Goal: Task Accomplishment & Management: Manage account settings

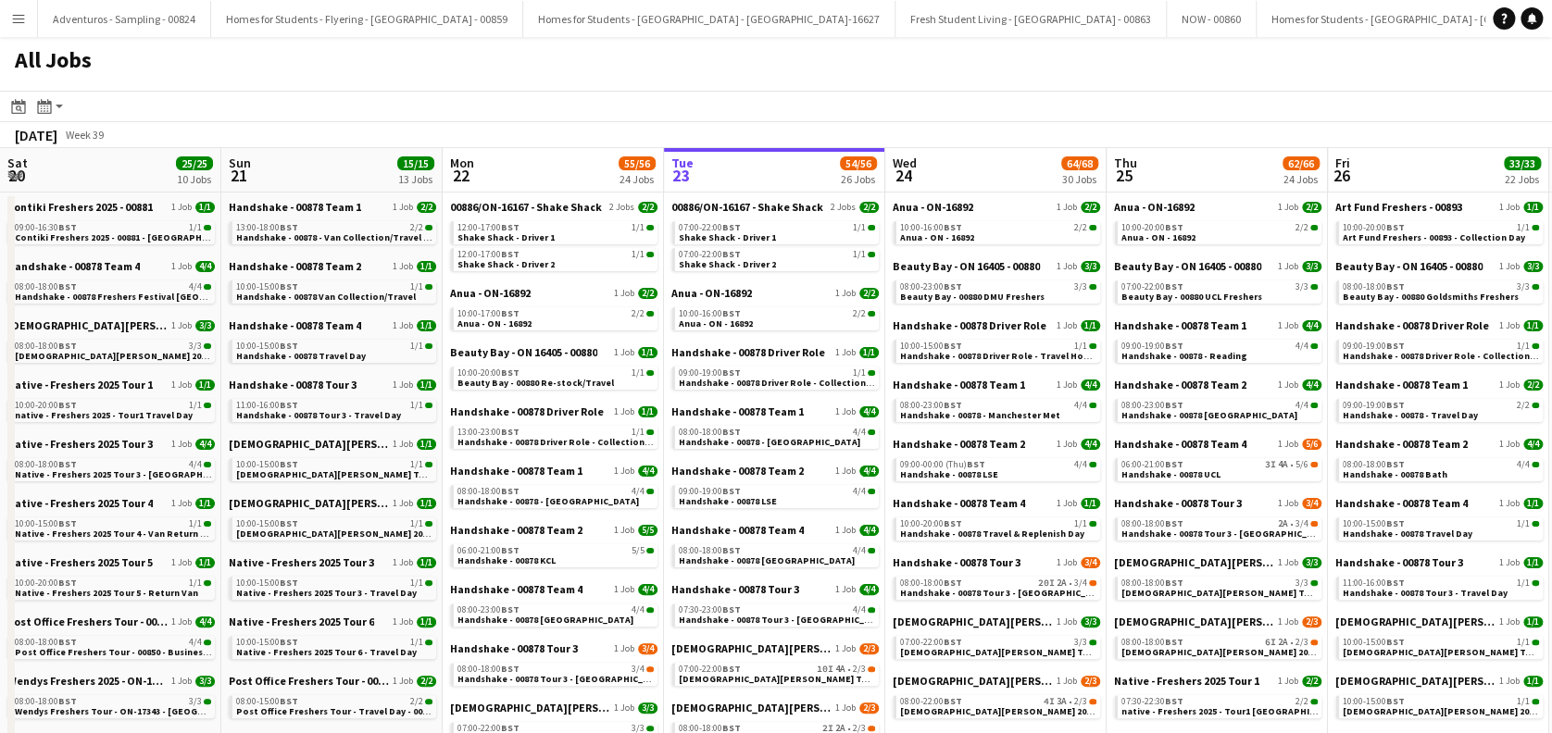
scroll to position [0, 443]
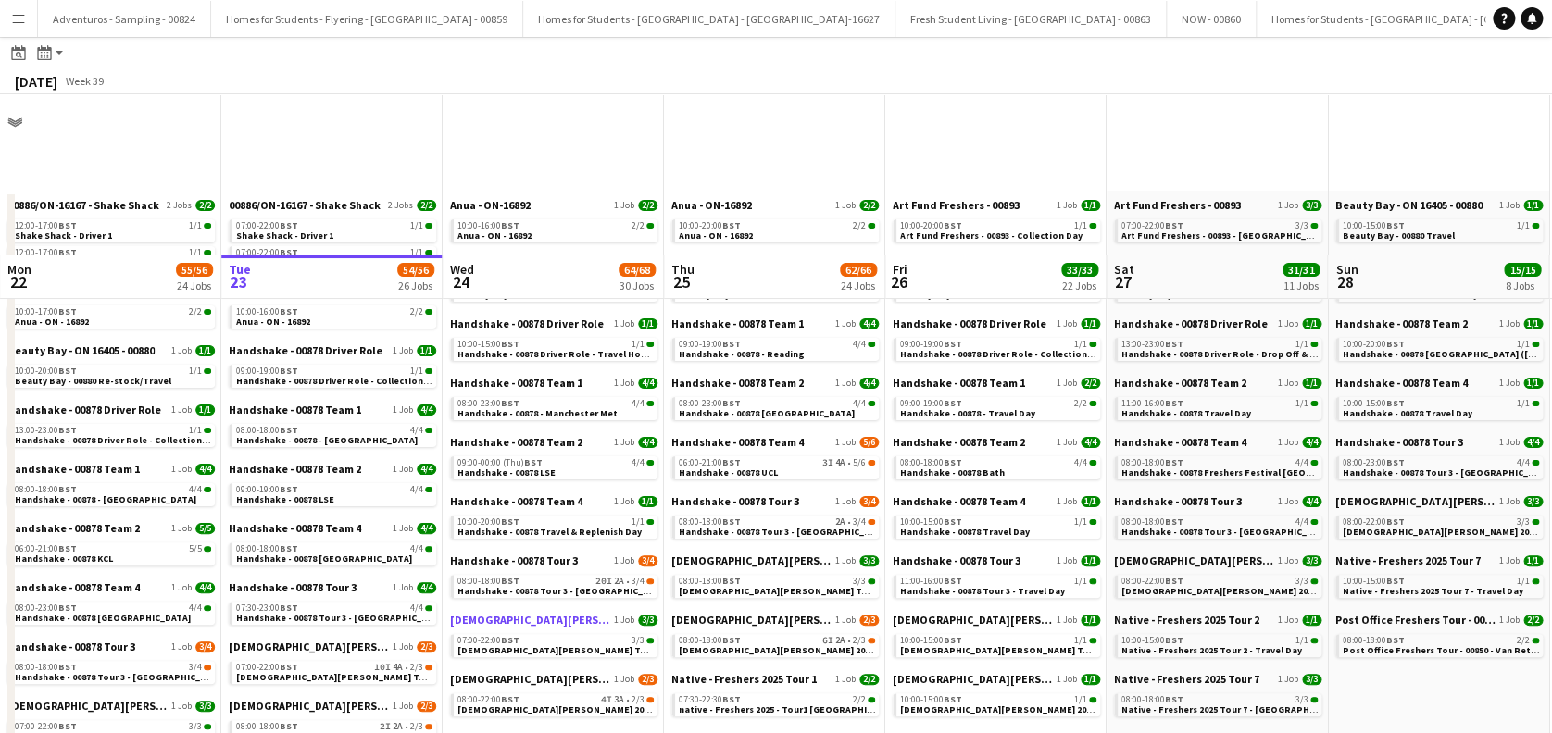
scroll to position [246, 0]
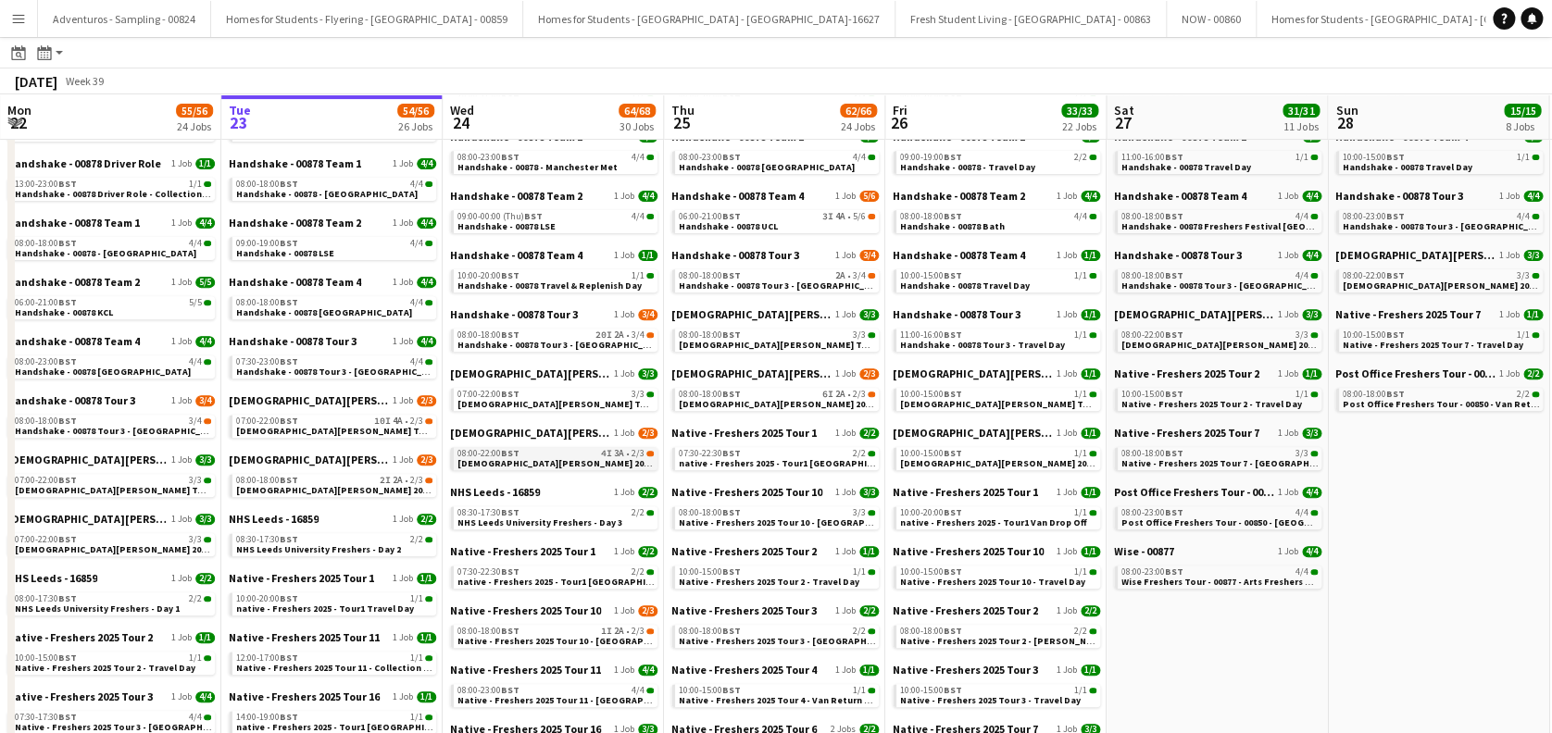
click at [582, 461] on span "Lady Garden 2025 Tour 2 - 00848 - Manchester Metropolitan University" at bounding box center [635, 463] width 357 height 12
click at [574, 338] on link "08:00-18:00 BST 20I 2A • 3/4 Handshake - 00878 Tour 3 - Newcastle University Da…" at bounding box center [555, 339] width 196 height 21
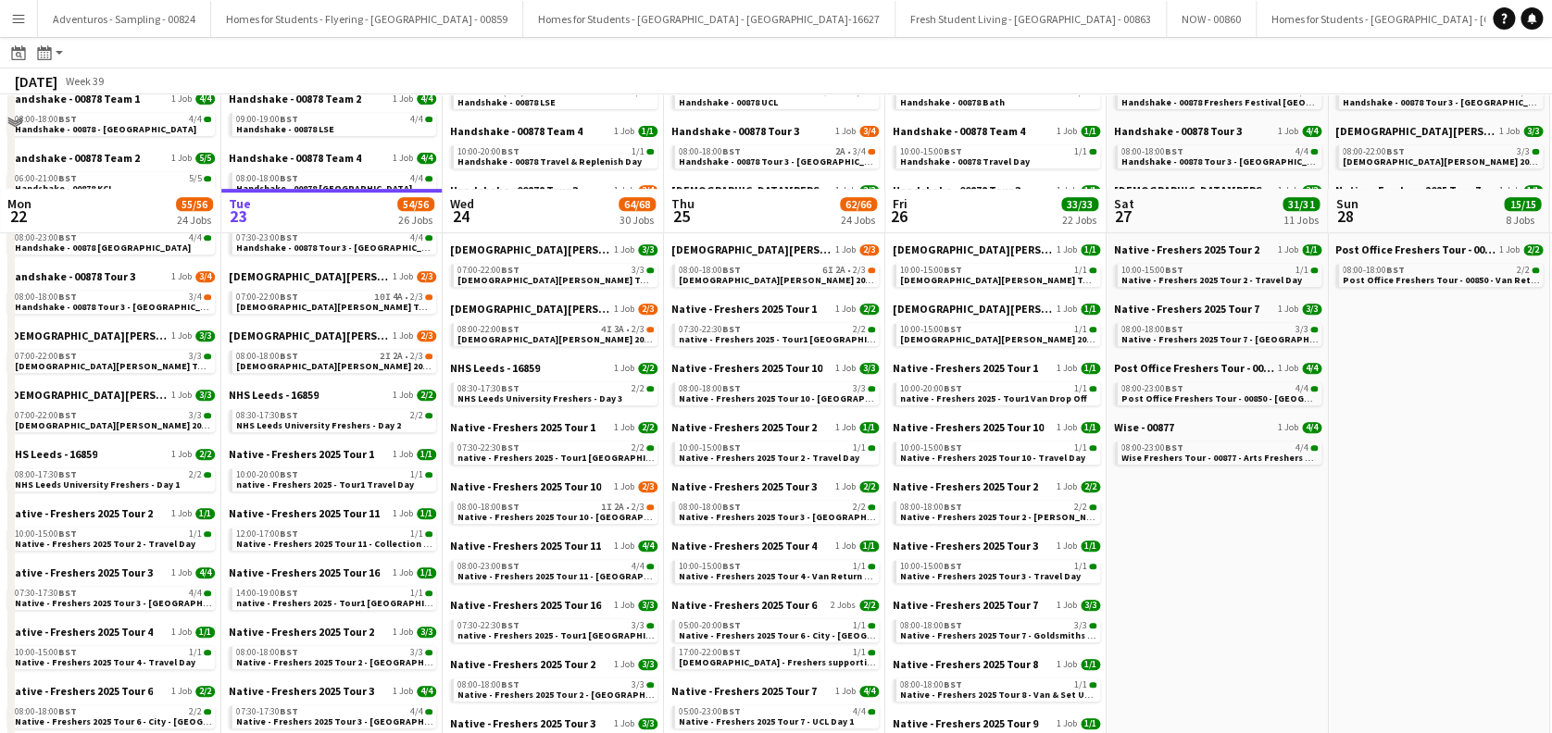
scroll to position [494, 0]
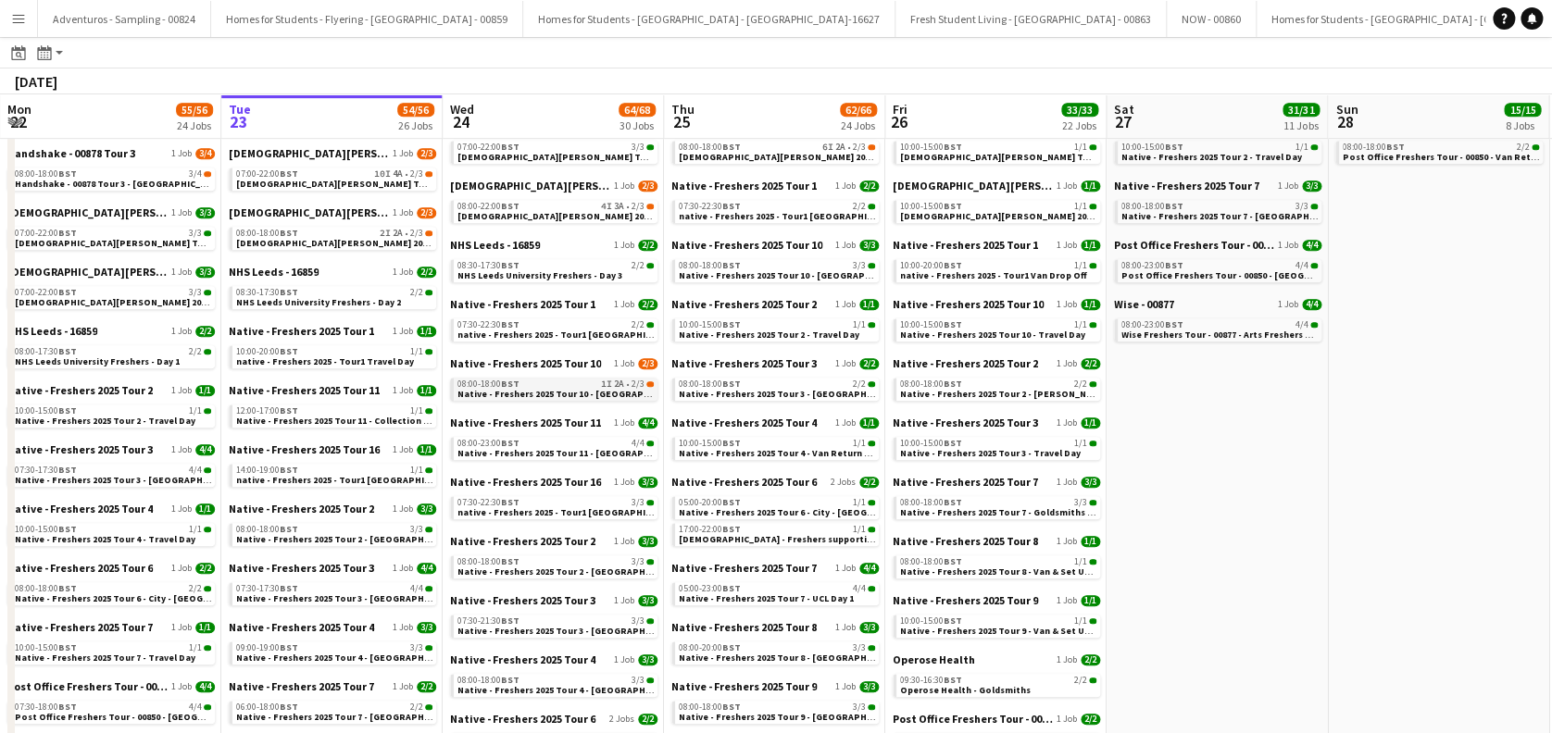
click at [578, 388] on span "Native - Freshers 2025 Tour 10 - [GEOGRAPHIC_DATA]" at bounding box center [573, 394] width 232 height 12
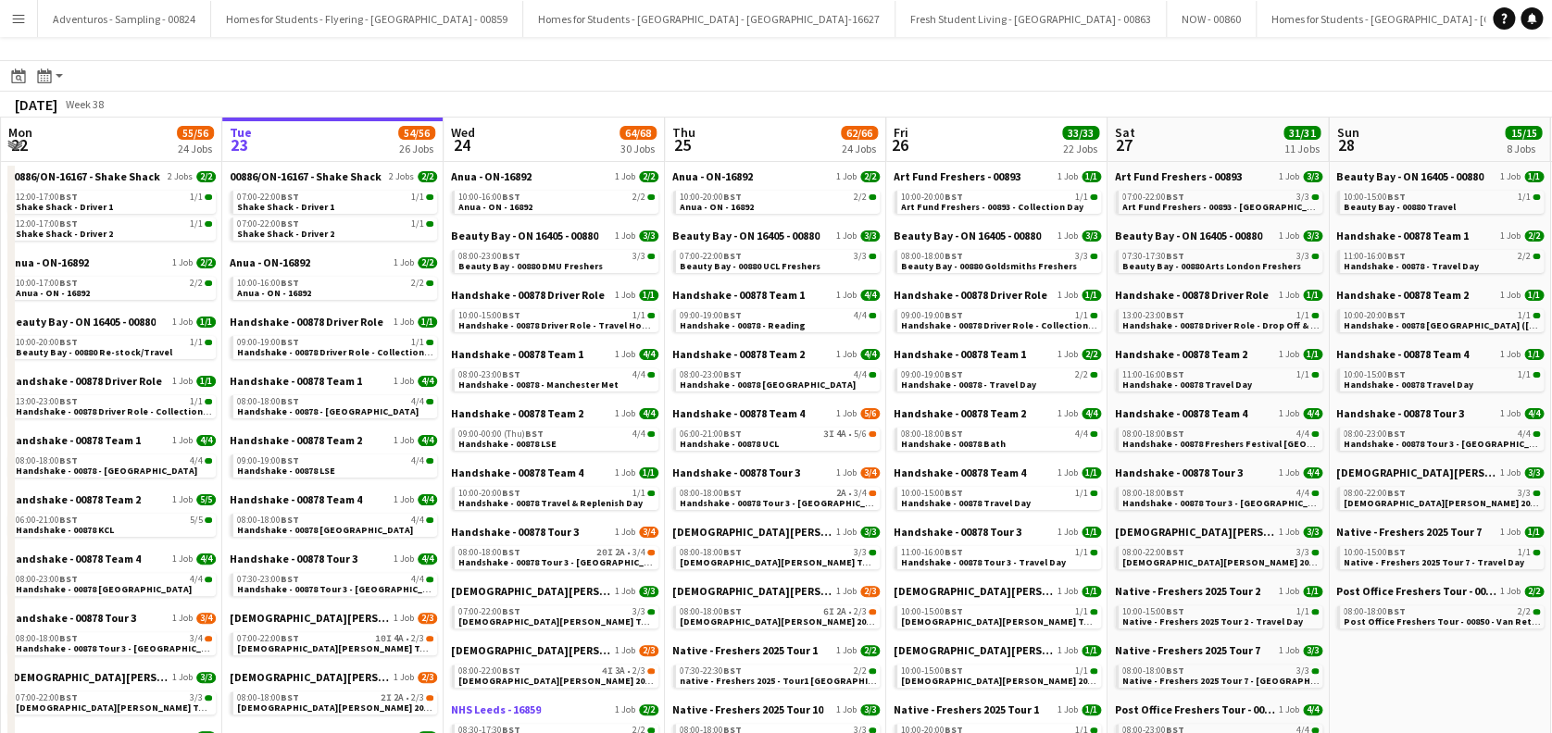
scroll to position [0, 0]
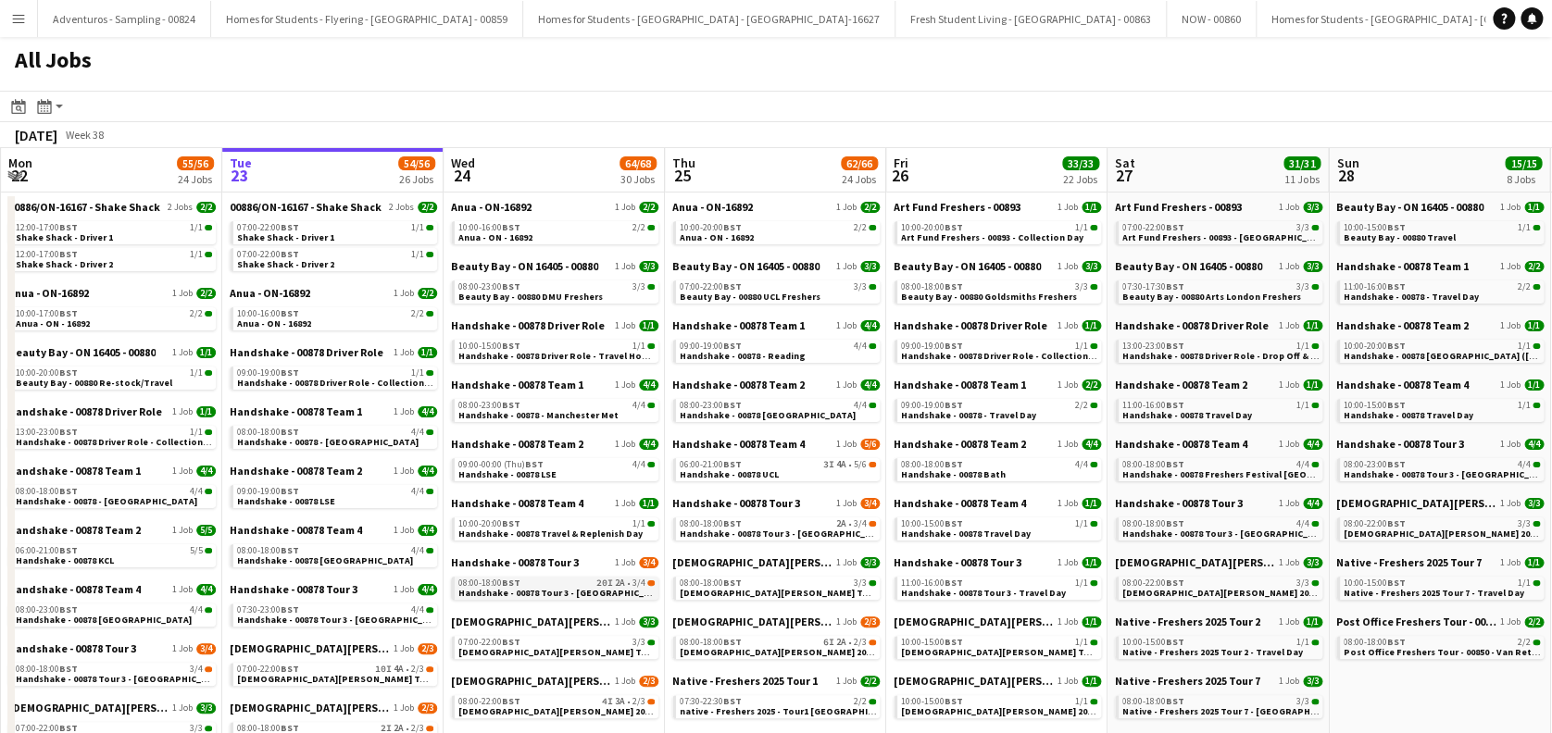
click at [561, 585] on div "08:00-18:00 BST 20I 2A • 3/4" at bounding box center [556, 583] width 196 height 9
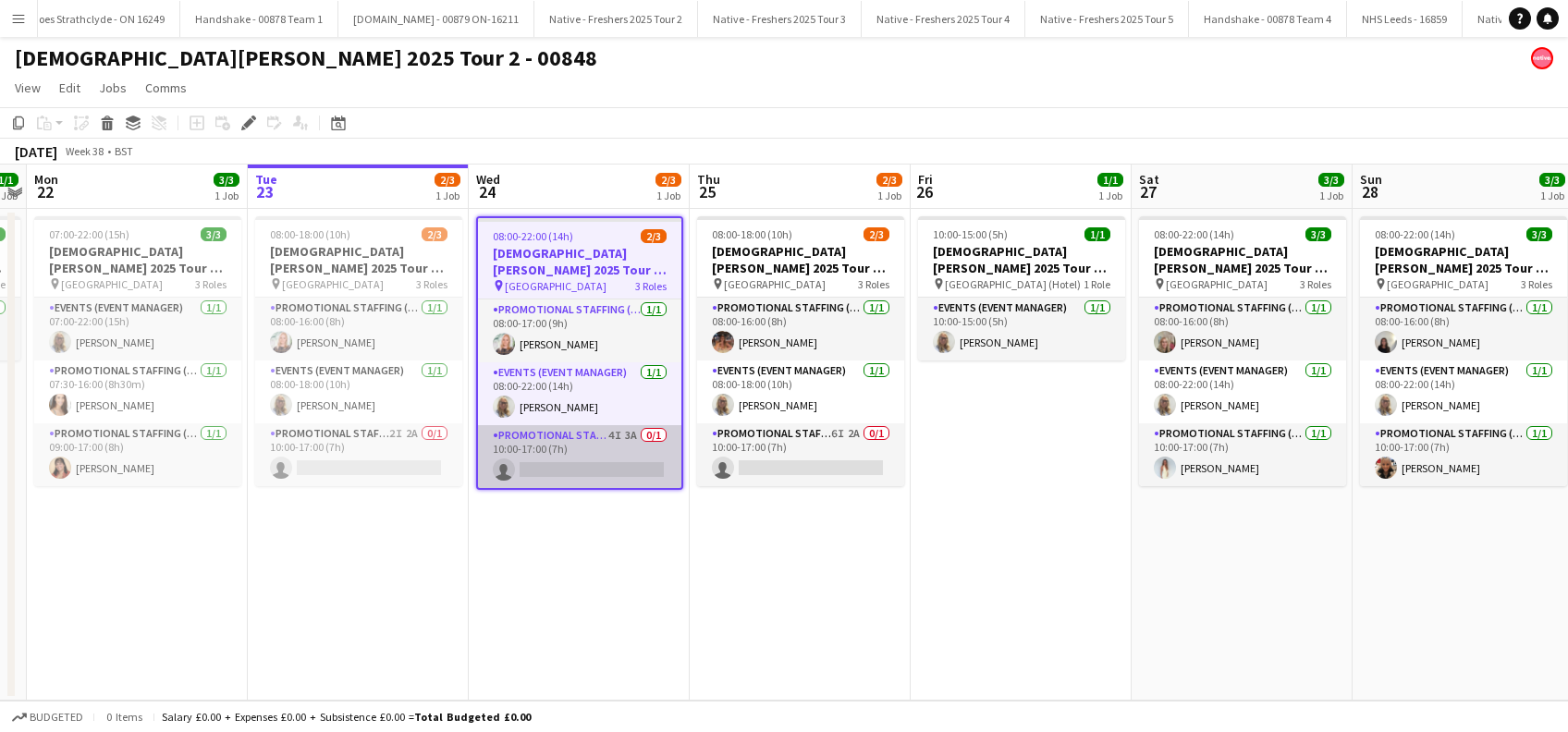
click at [584, 466] on app-card-role "Promotional Staffing (Brand Ambassadors) 4I 3A 0/1 10:00-17:00 (7h) single-neut…" at bounding box center [580, 456] width 204 height 63
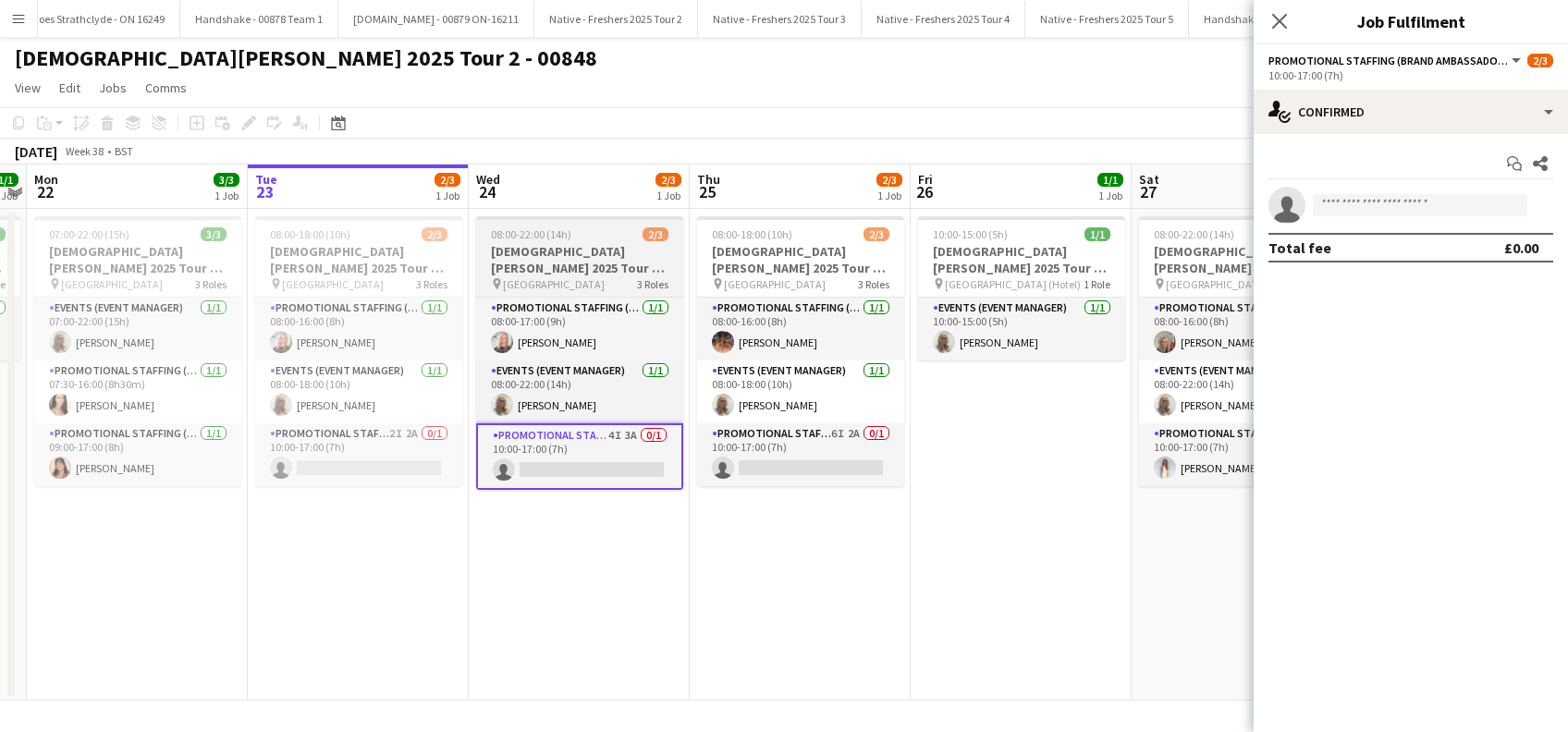
click at [557, 261] on h3 "Lady Garden 2025 Tour 2 - 00848 - Manchester Metropolitan University" at bounding box center [579, 260] width 207 height 33
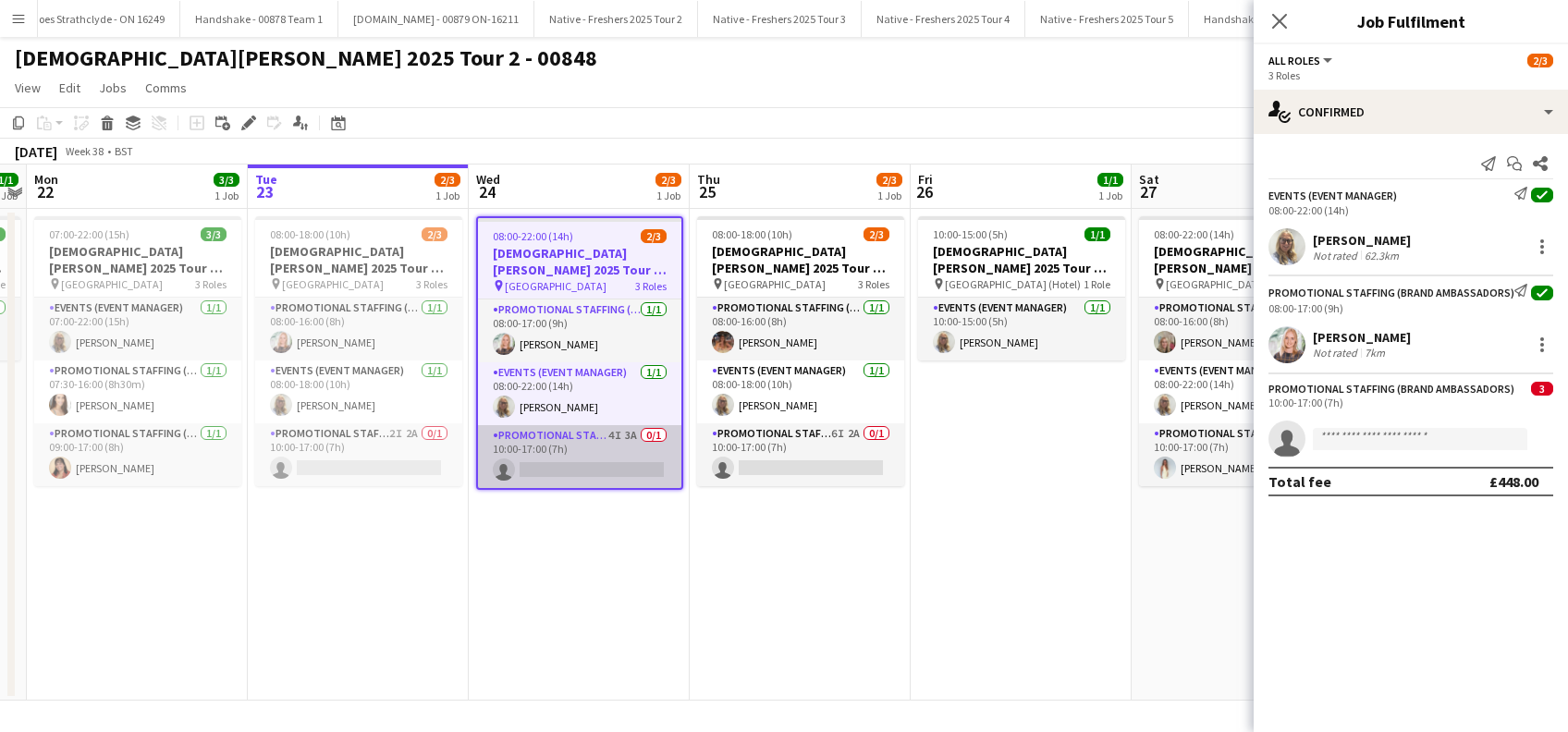
click at [542, 481] on app-card-role "Promotional Staffing (Brand Ambassadors) 4I 3A 0/1 10:00-17:00 (7h) single-neut…" at bounding box center [580, 456] width 204 height 63
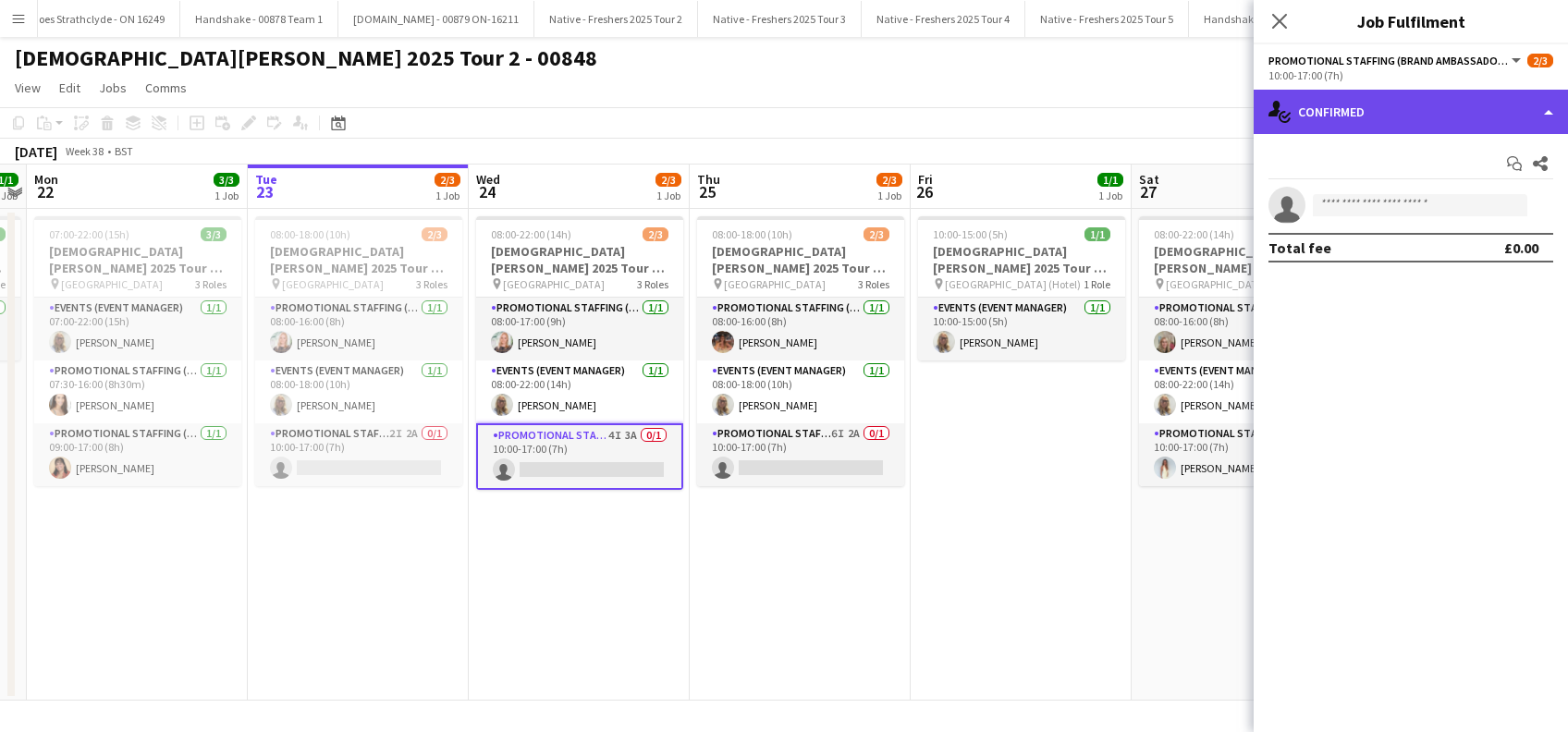
click at [1403, 94] on div "single-neutral-actions-check-2 Confirmed" at bounding box center [1410, 112] width 314 height 44
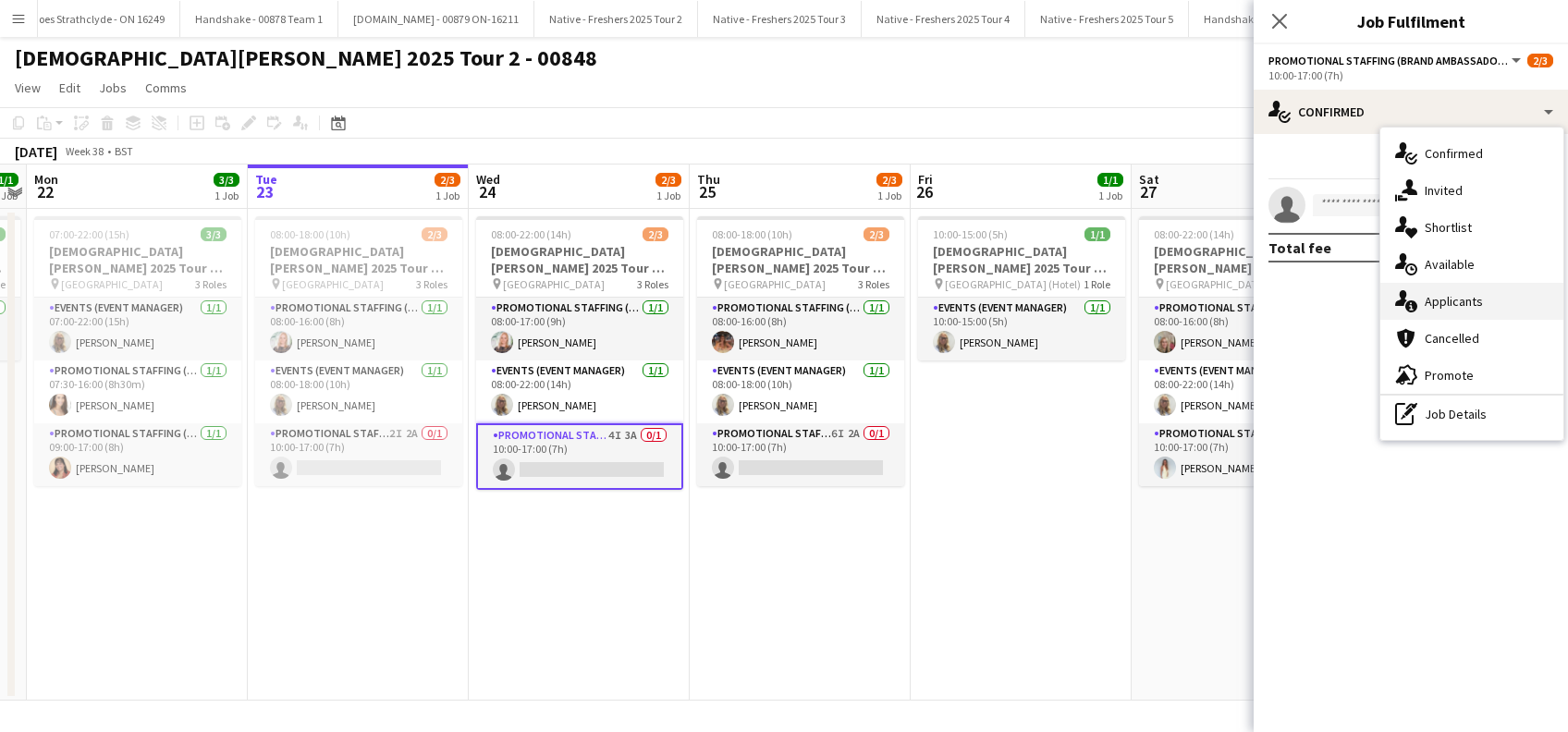
click at [1444, 307] on span "Applicants" at bounding box center [1453, 302] width 58 height 17
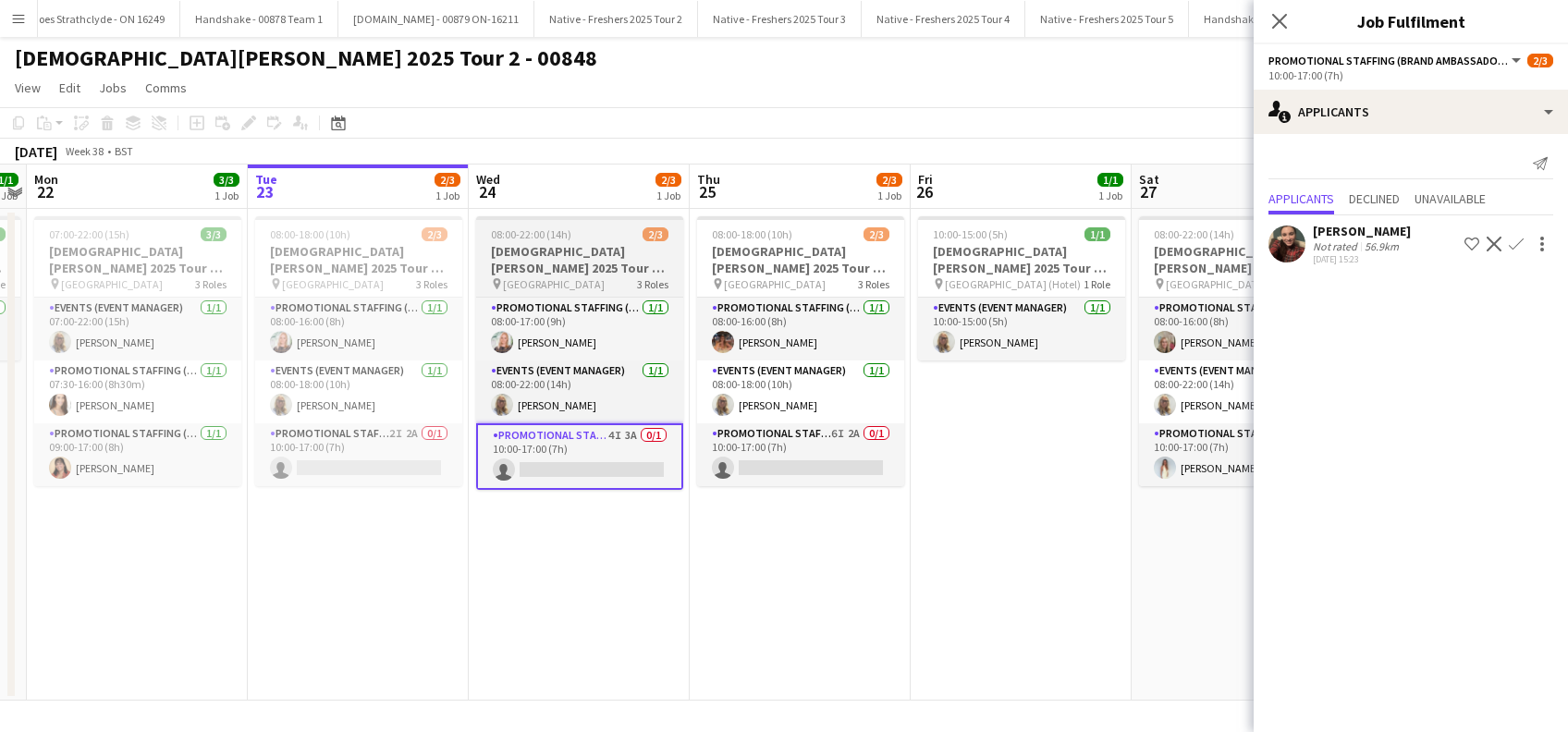
click at [533, 261] on h3 "Lady Garden 2025 Tour 2 - 00848 - Manchester Metropolitan University" at bounding box center [579, 260] width 207 height 33
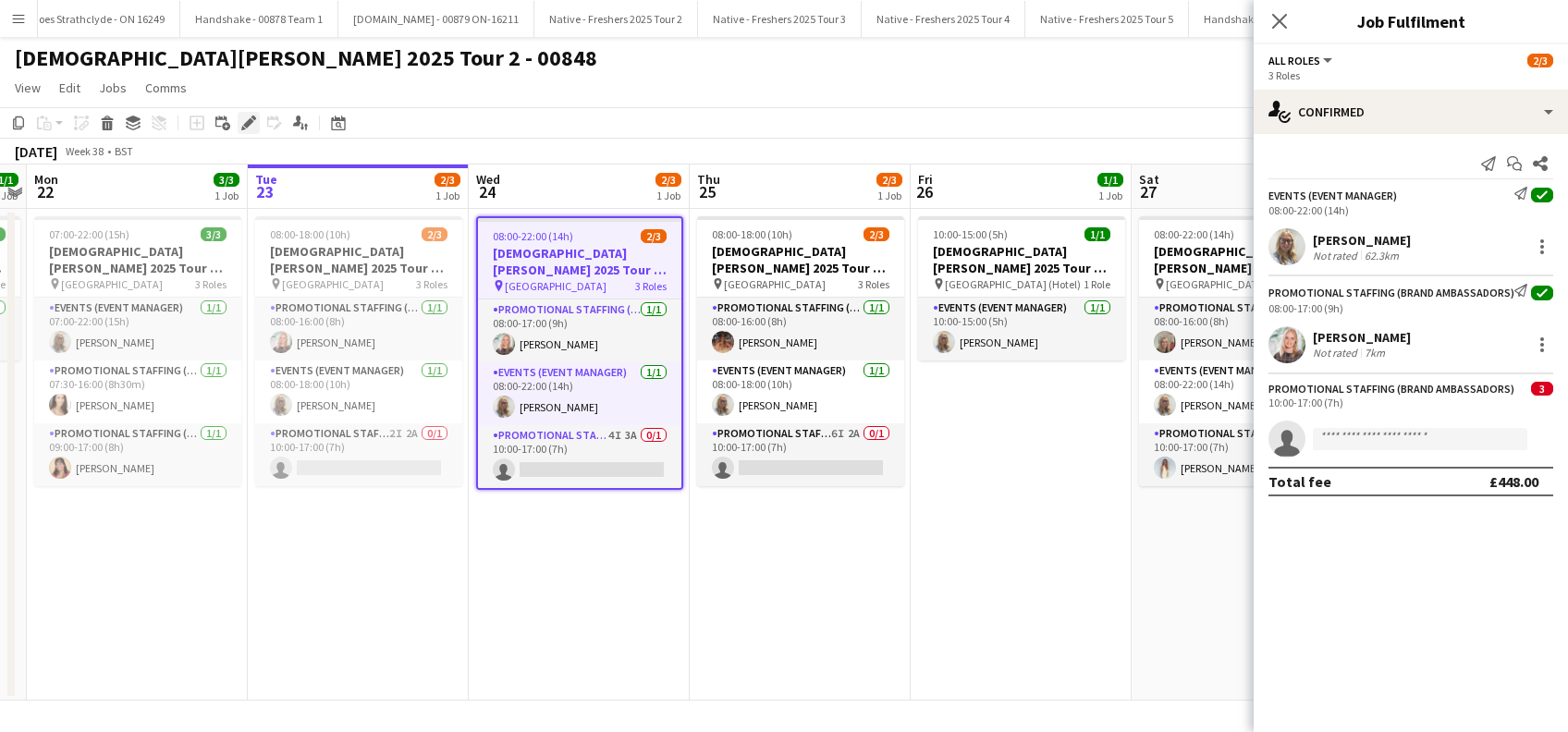
click at [244, 129] on icon at bounding box center [244, 128] width 5 height 5
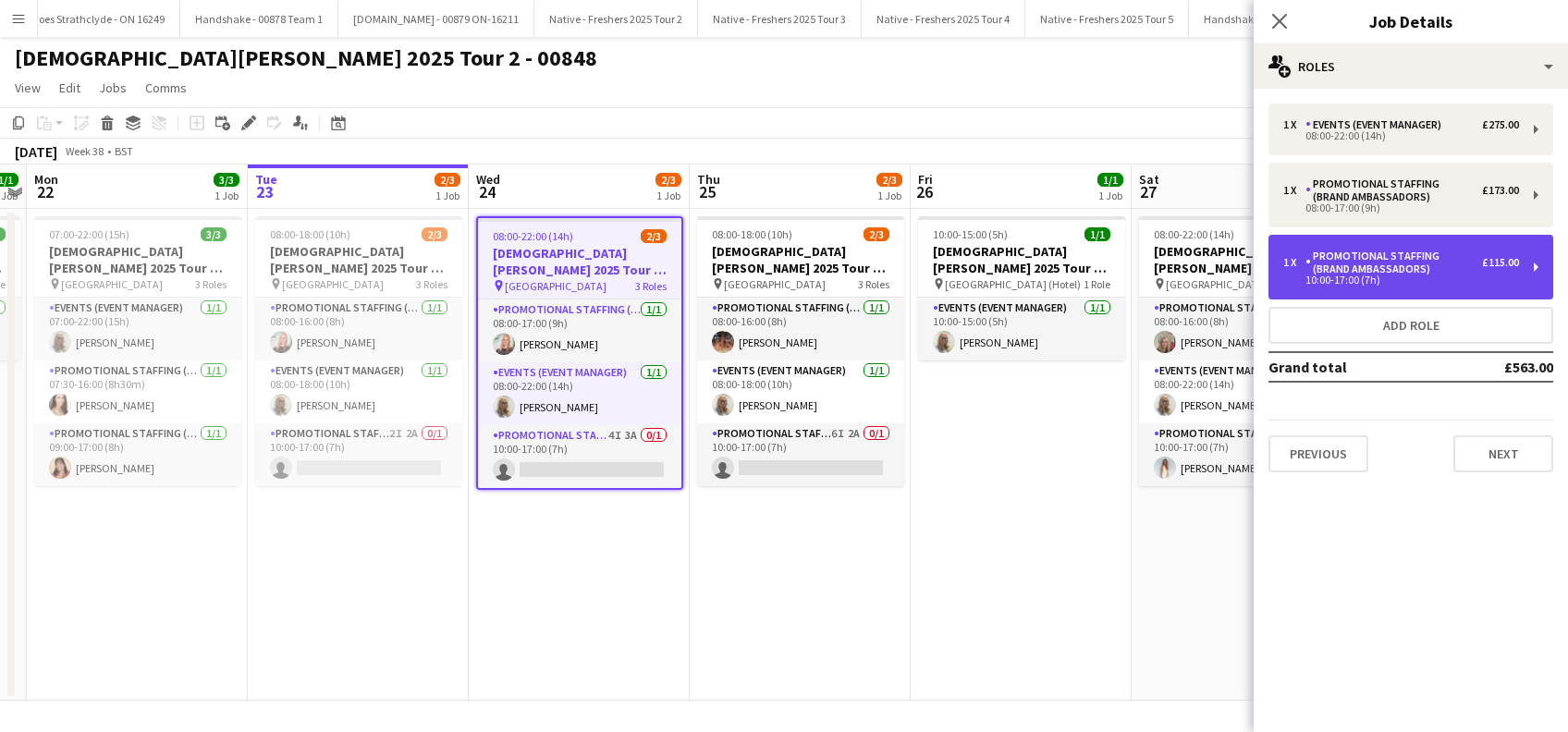
click at [1437, 270] on div "Promotional Staffing (Brand Ambassadors)" at bounding box center [1393, 263] width 177 height 26
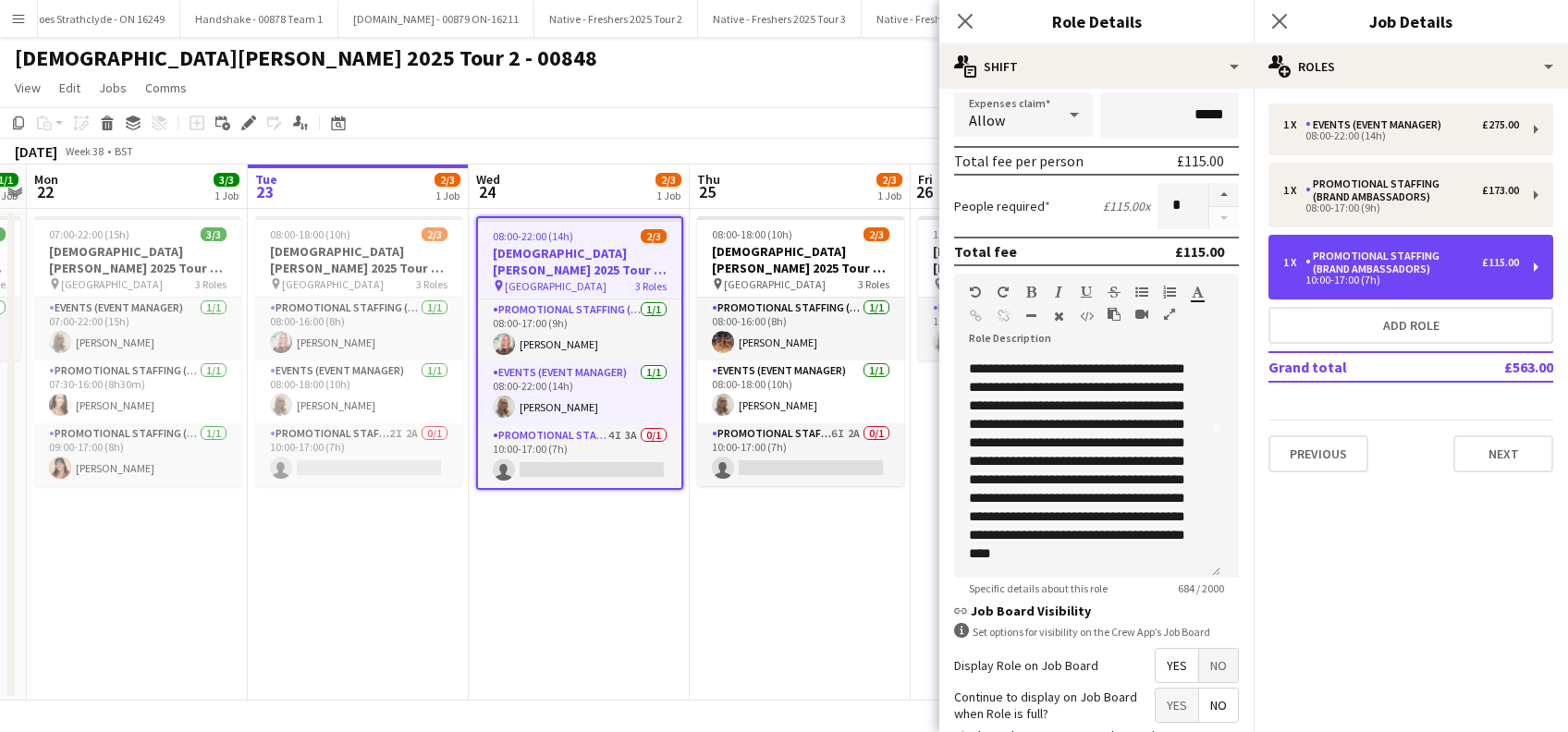
scroll to position [252, 0]
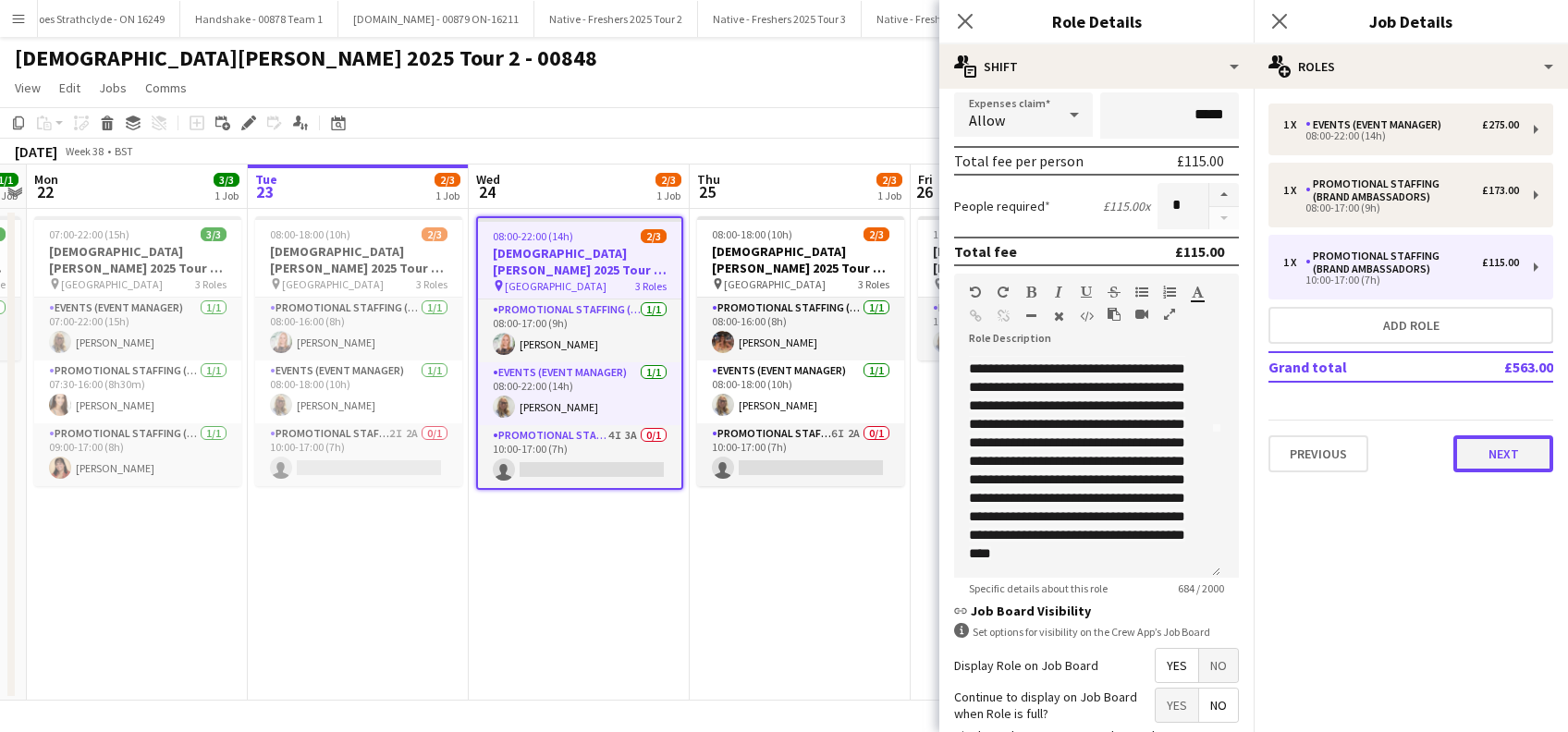
click at [1515, 459] on button "Next" at bounding box center [1503, 453] width 100 height 37
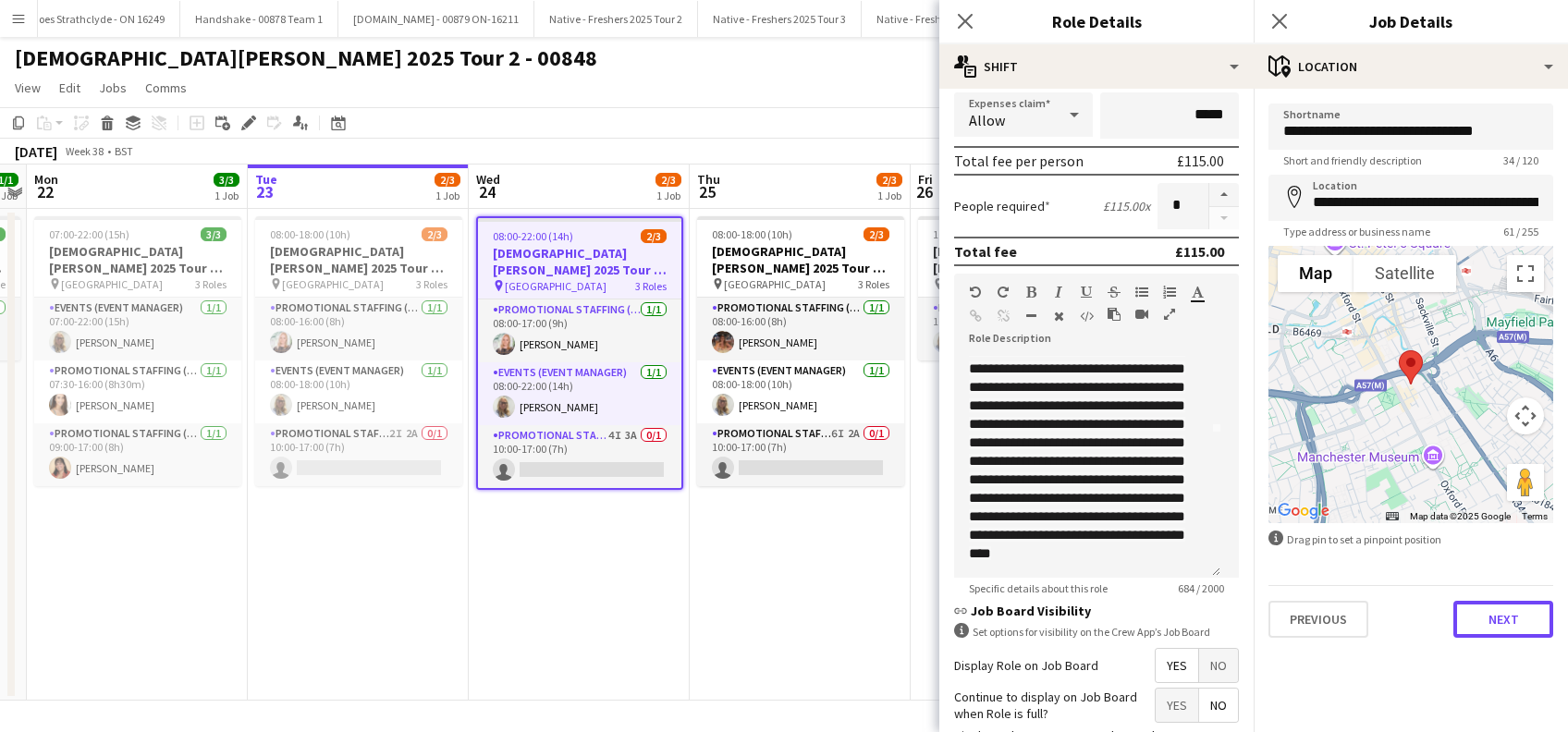
click at [1496, 618] on button "Next" at bounding box center [1503, 619] width 100 height 37
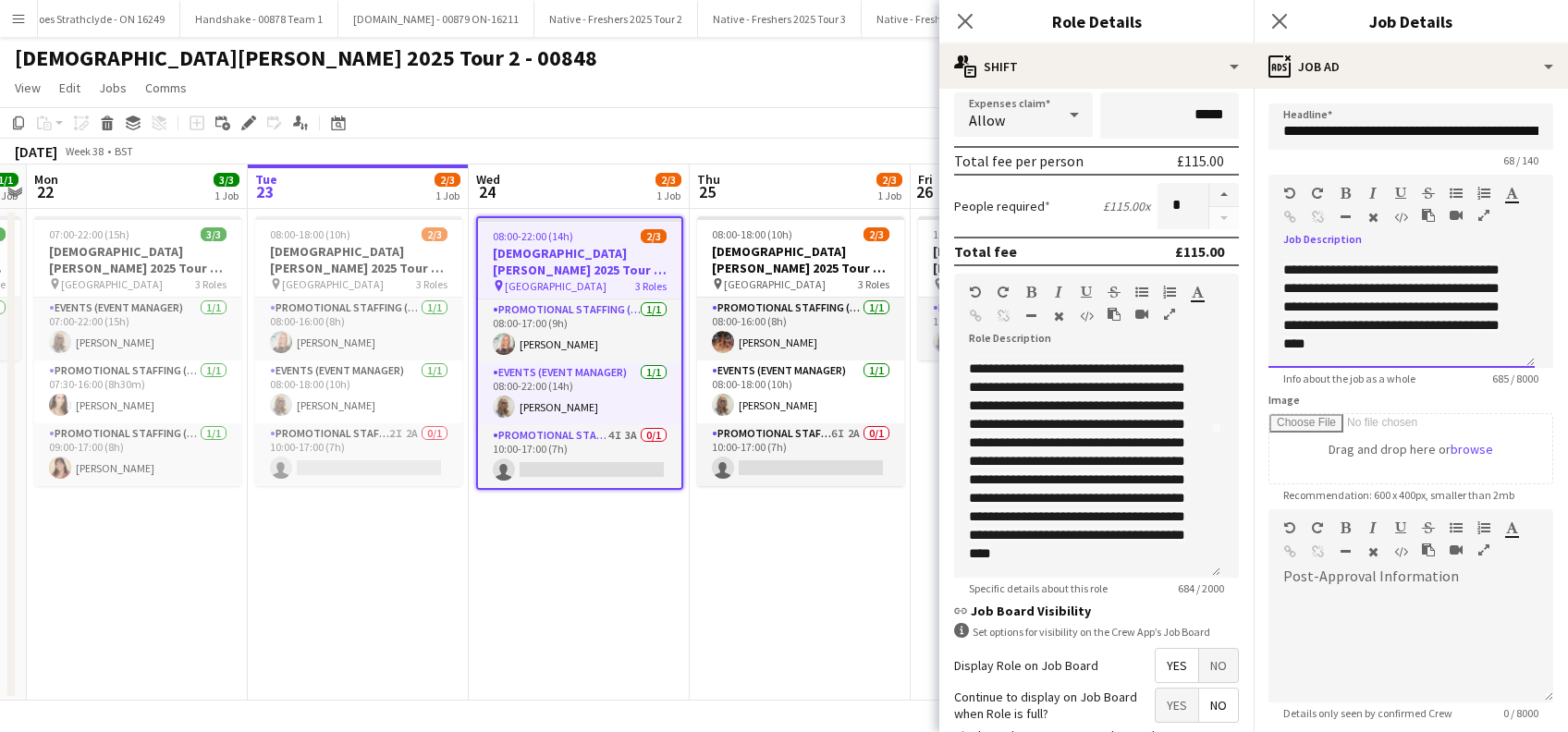
scroll to position [182, 0]
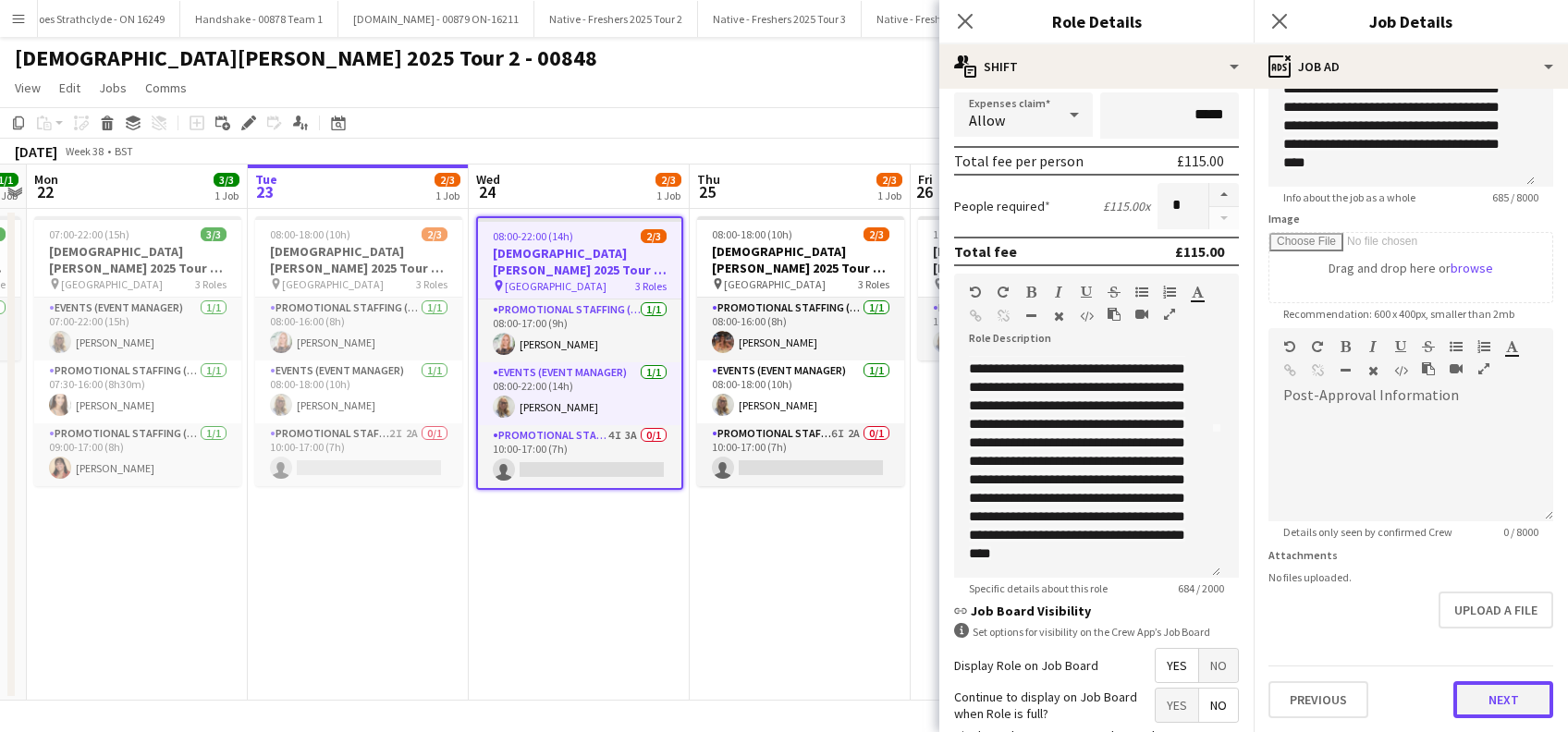
click at [1494, 688] on button "Next" at bounding box center [1503, 700] width 100 height 37
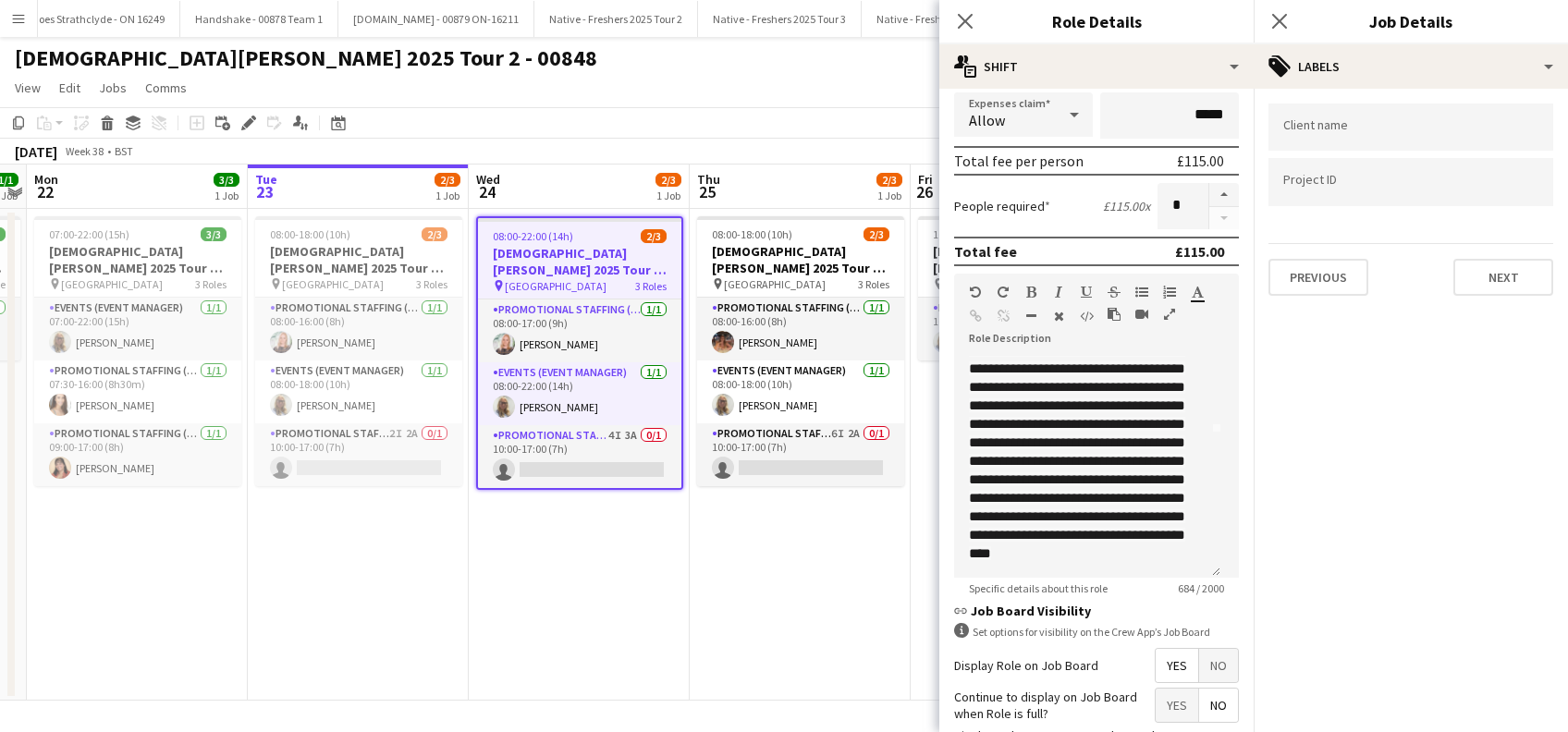
scroll to position [0, 0]
click at [1494, 284] on button "Next" at bounding box center [1503, 277] width 100 height 37
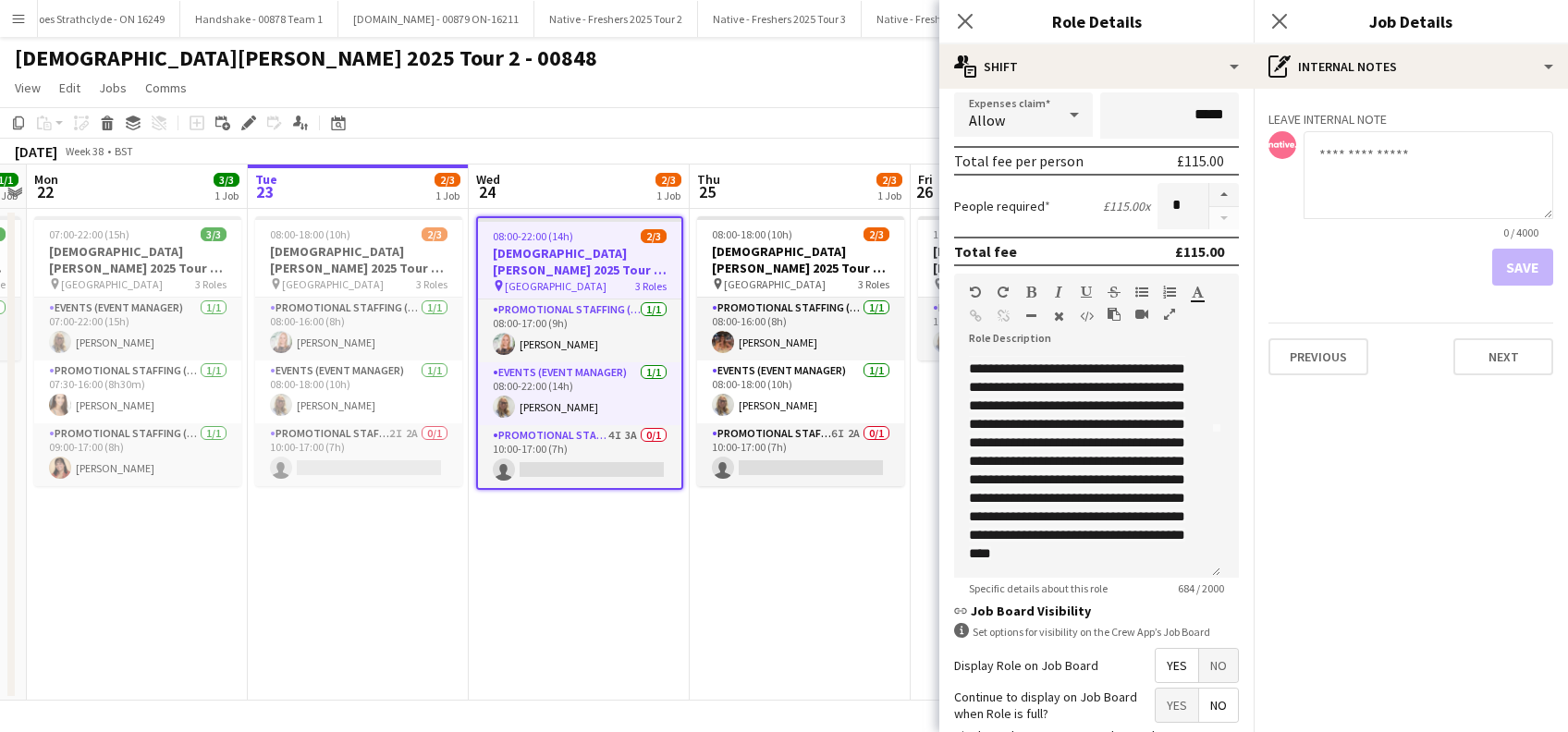
click at [1508, 384] on div "Leave internal note 0 / 4000 Save Previous Next" at bounding box center [1410, 240] width 314 height 302
click at [1492, 364] on button "Next" at bounding box center [1503, 357] width 100 height 37
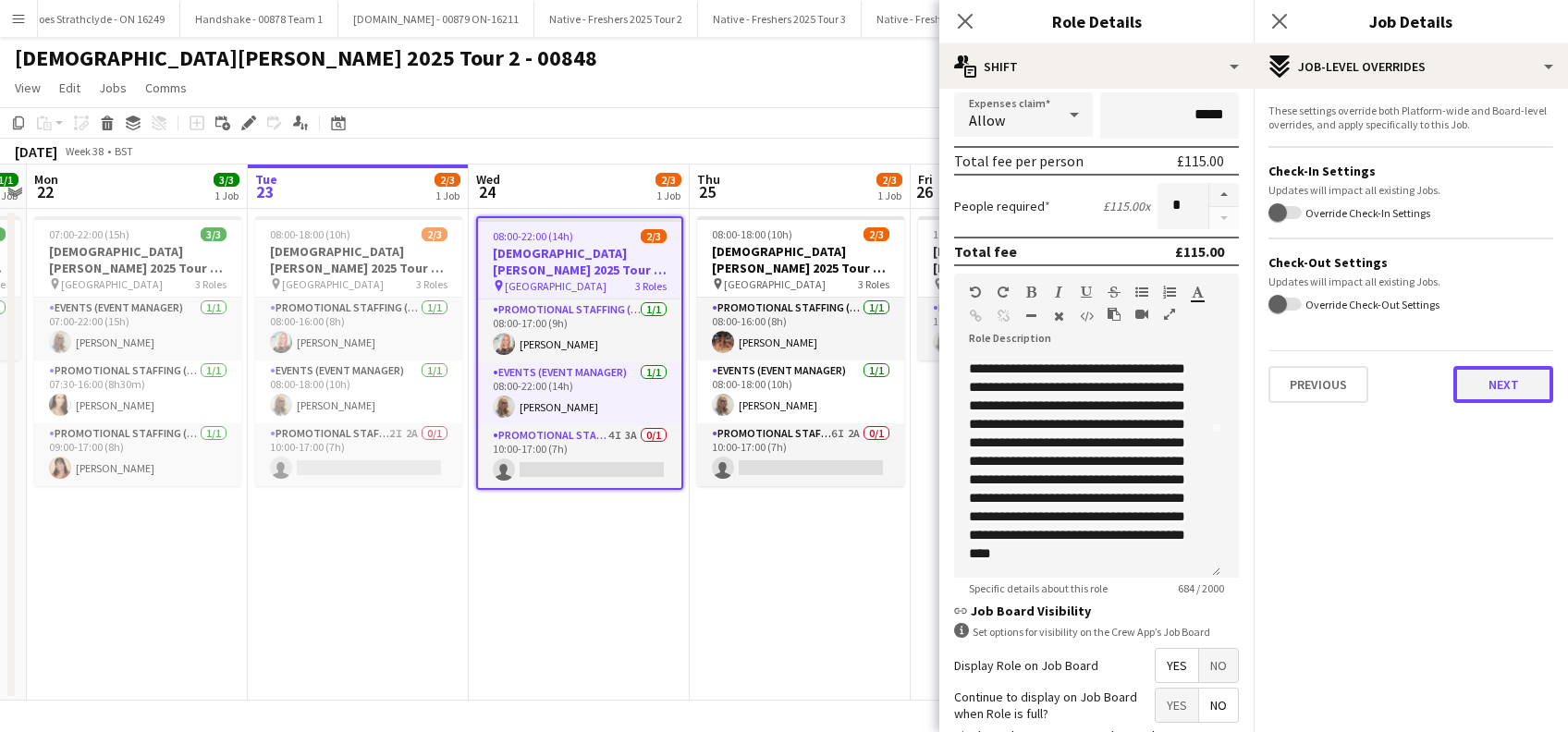
click at [1501, 388] on button "Next" at bounding box center [1503, 384] width 100 height 37
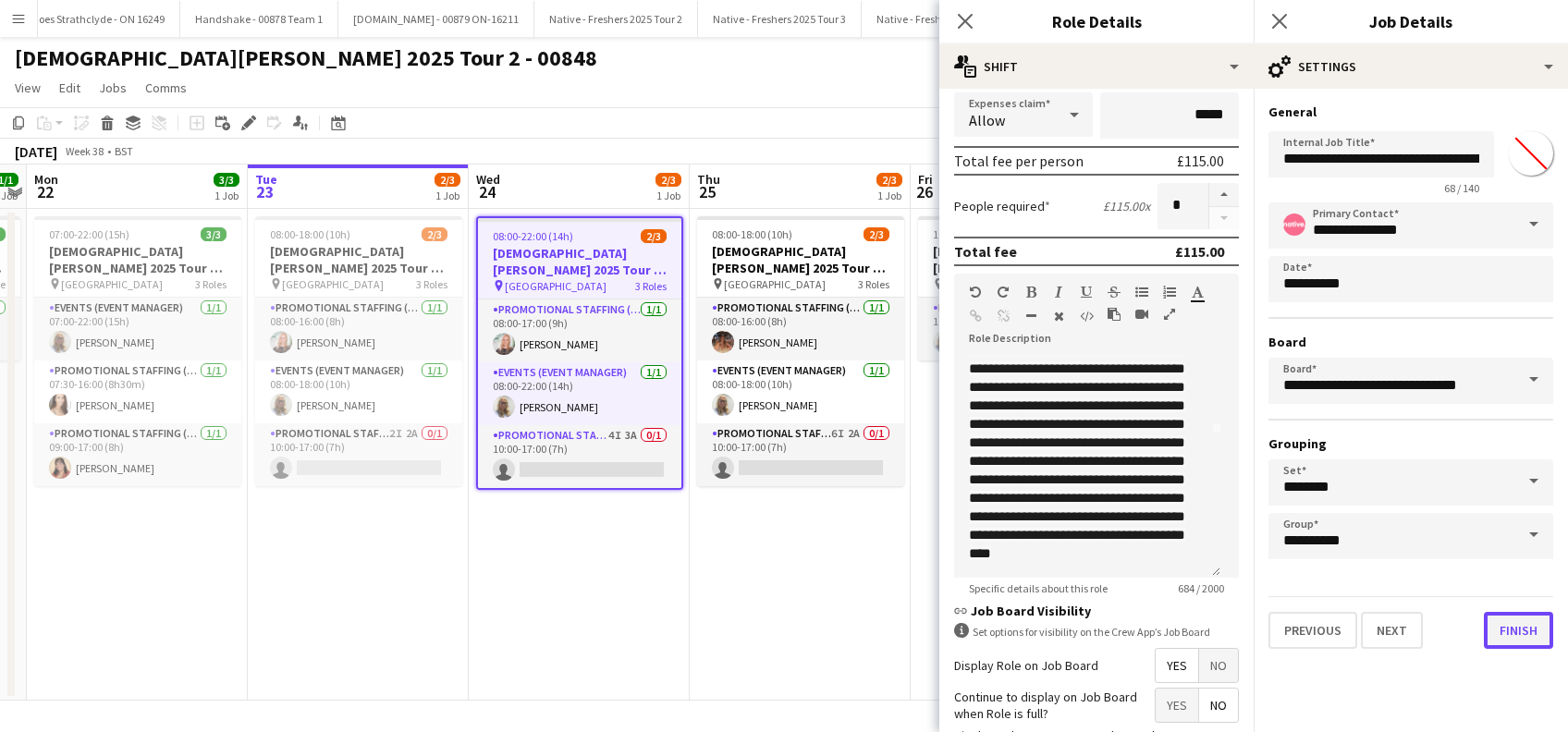
click at [1495, 626] on button "Finish" at bounding box center [1517, 630] width 69 height 37
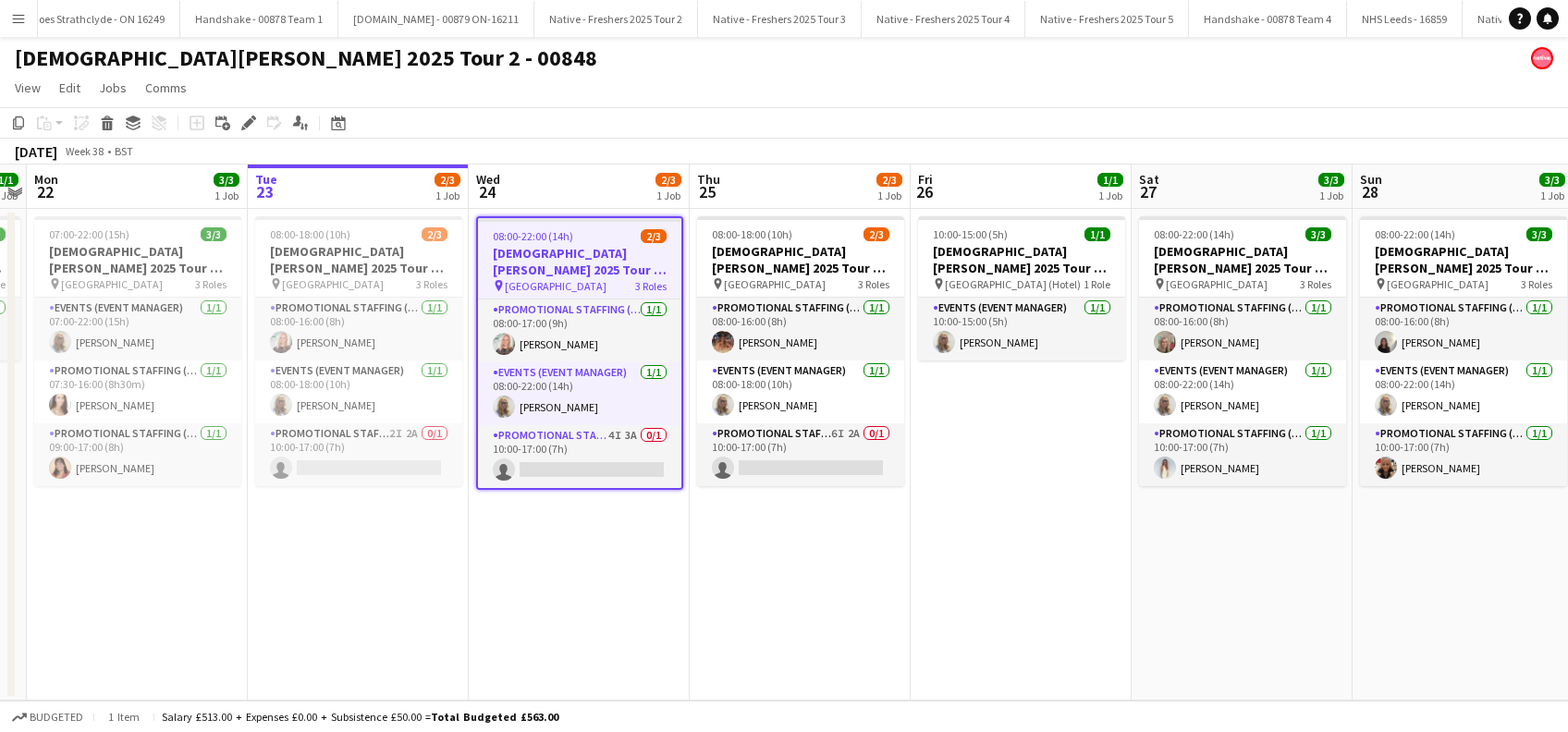
click at [594, 582] on app-date-cell "08:00-22:00 (14h) 2/3 Lady Garden 2025 Tour 2 - 00848 - Manchester Metropolitan…" at bounding box center [579, 454] width 221 height 492
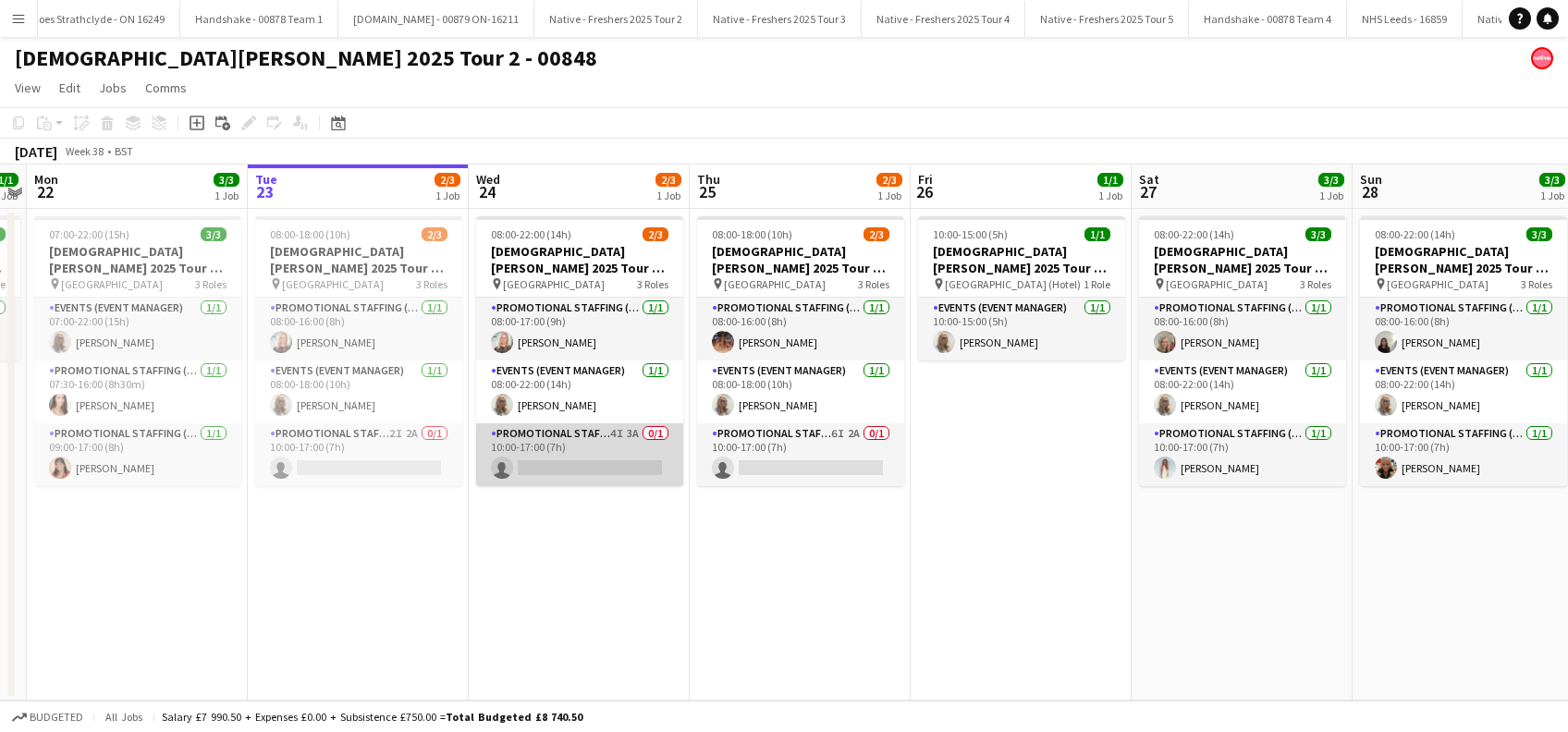
click at [582, 460] on app-card-role "Promotional Staffing (Brand Ambassadors) 4I 3A 0/1 10:00-17:00 (7h) single-neut…" at bounding box center [579, 454] width 207 height 63
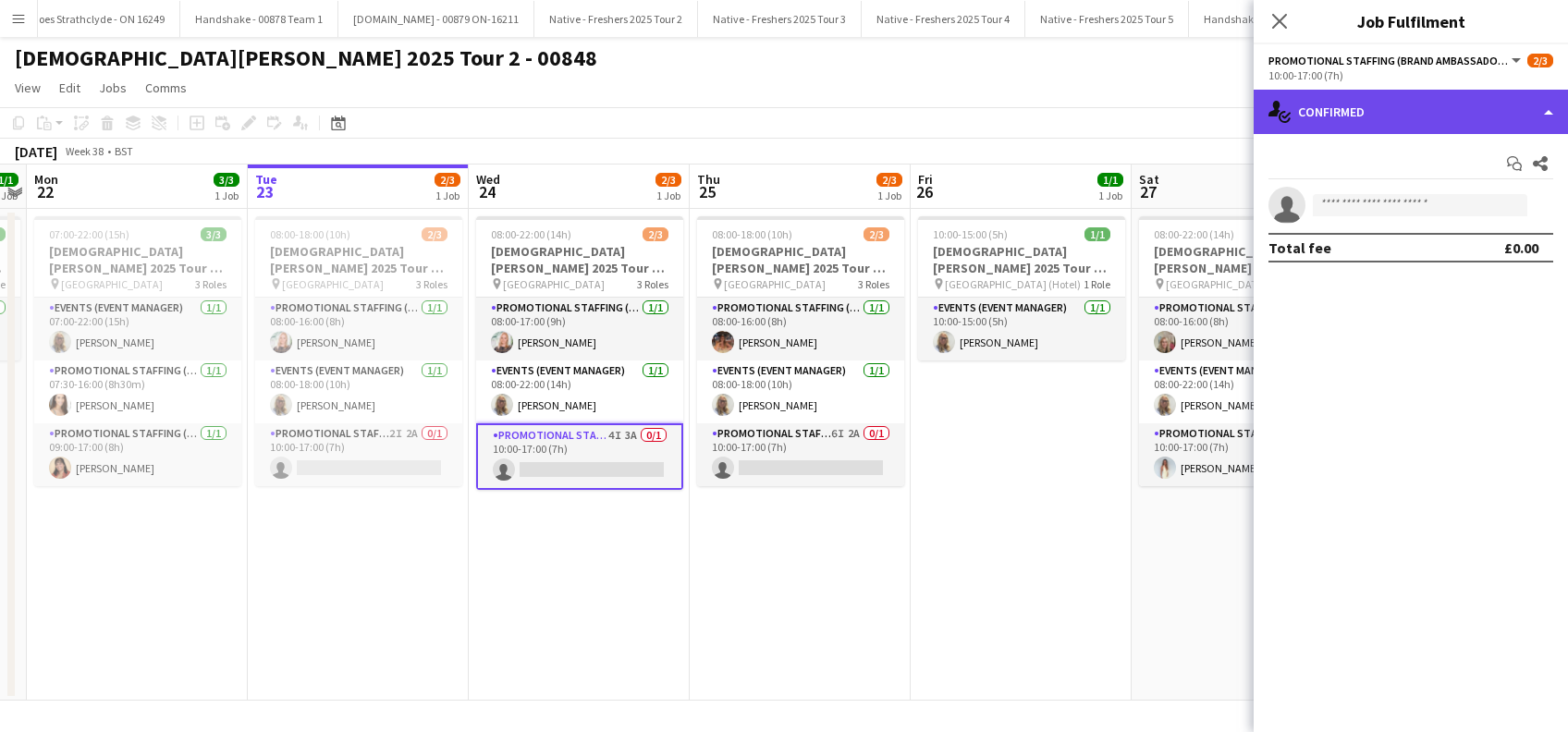
click at [1417, 109] on div "single-neutral-actions-check-2 Confirmed" at bounding box center [1410, 112] width 314 height 44
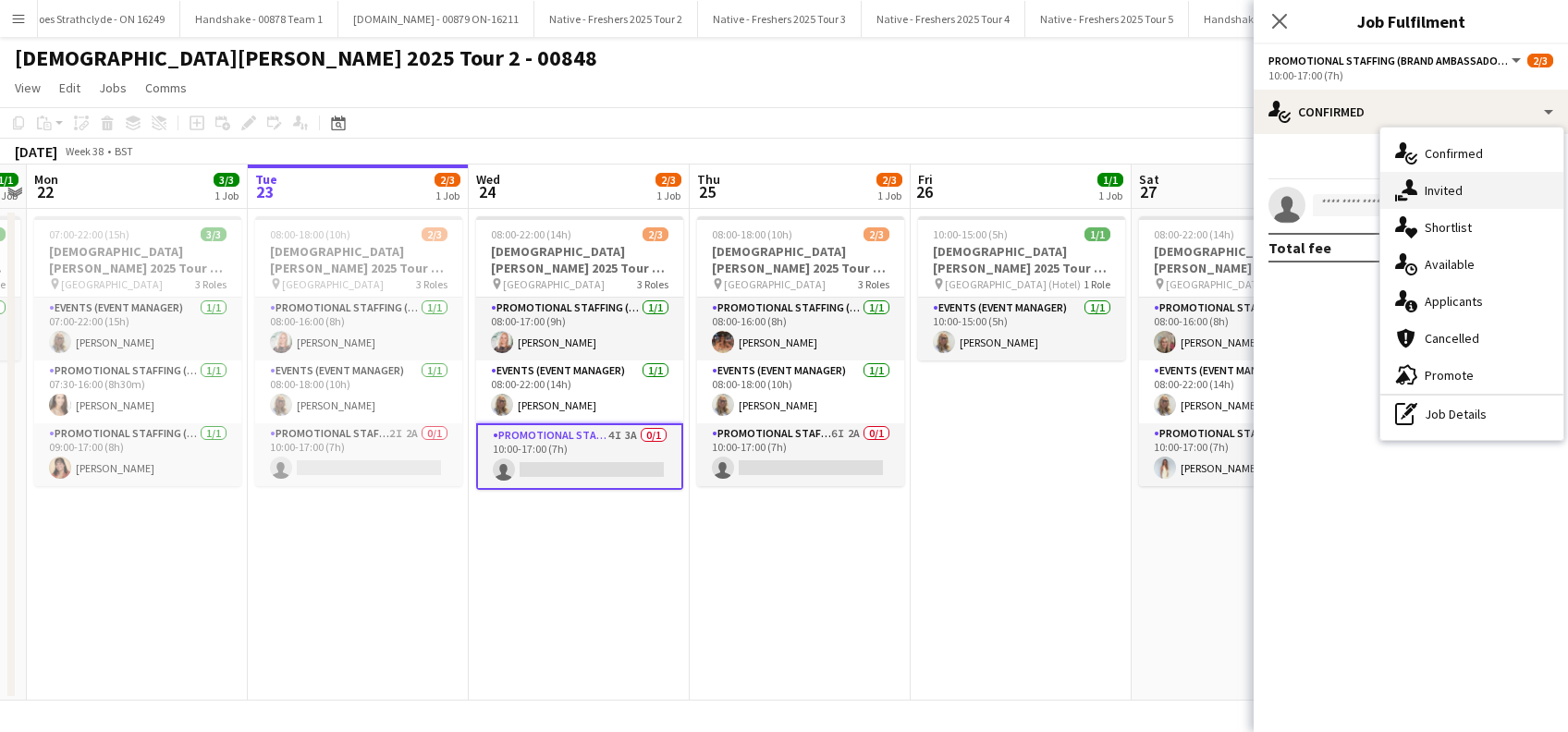
click at [1441, 192] on span "Invited" at bounding box center [1443, 190] width 38 height 17
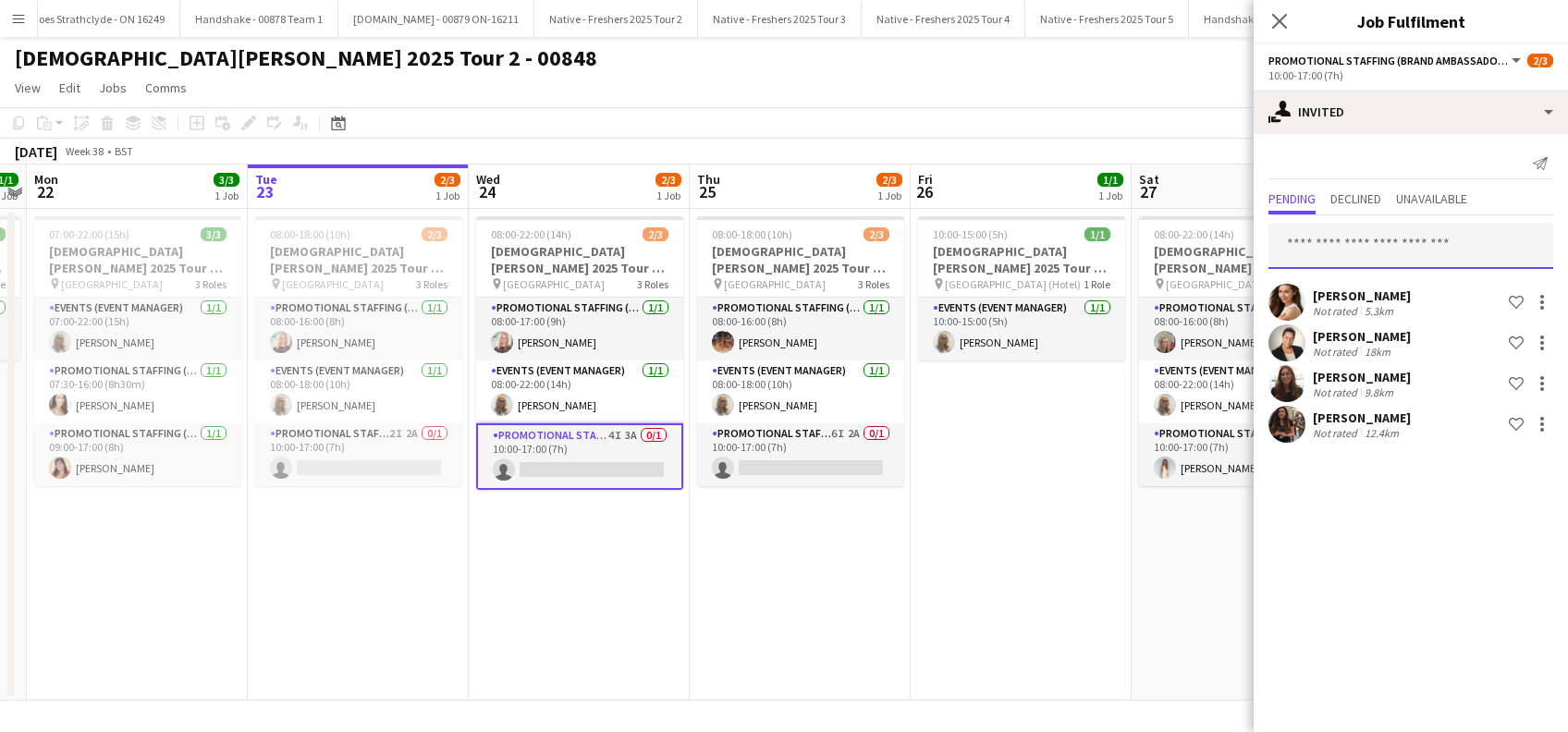
click at [1321, 239] on input "text" at bounding box center [1410, 246] width 284 height 46
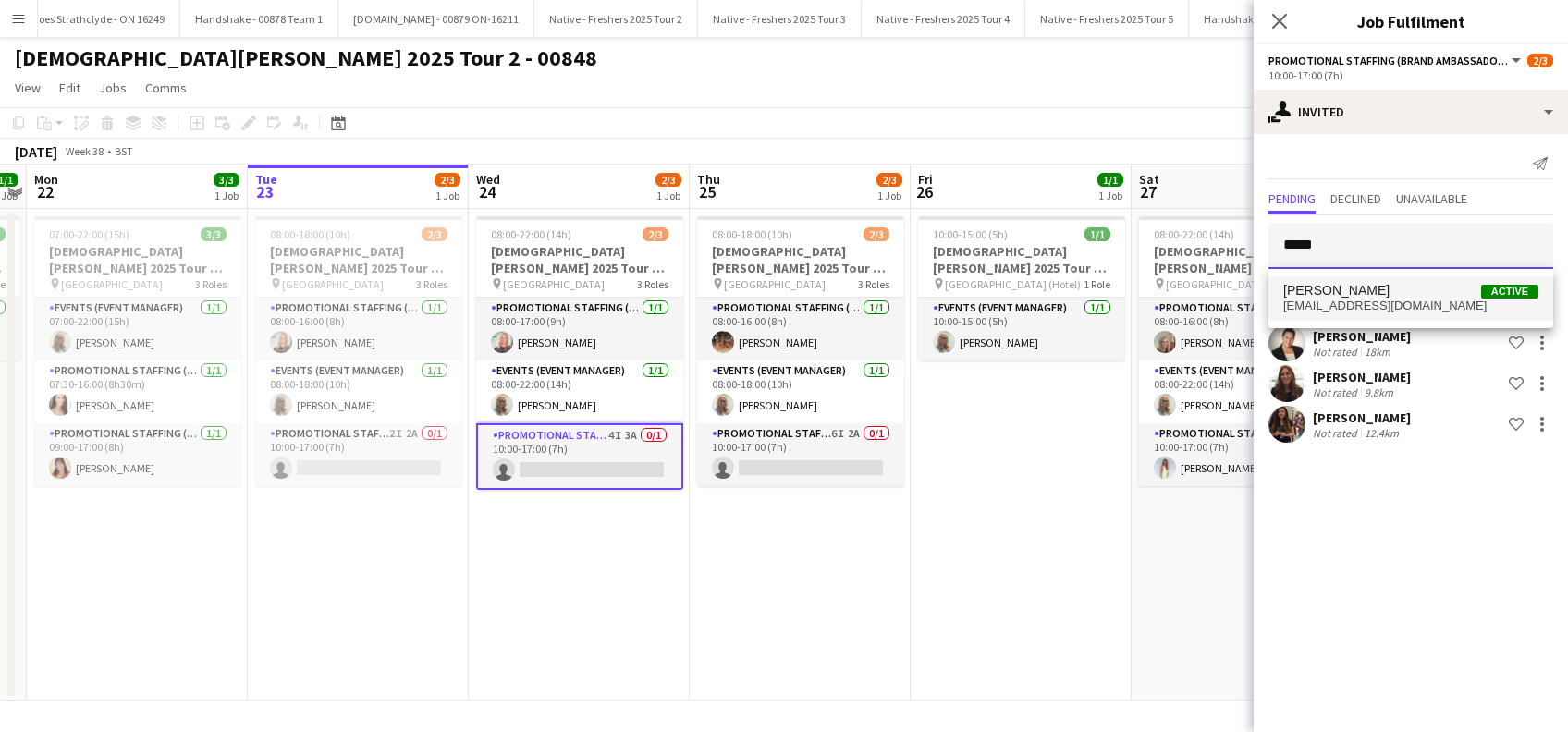
type input "*****"
click at [1344, 300] on span "qaisha200@gmail.com" at bounding box center [1410, 306] width 256 height 15
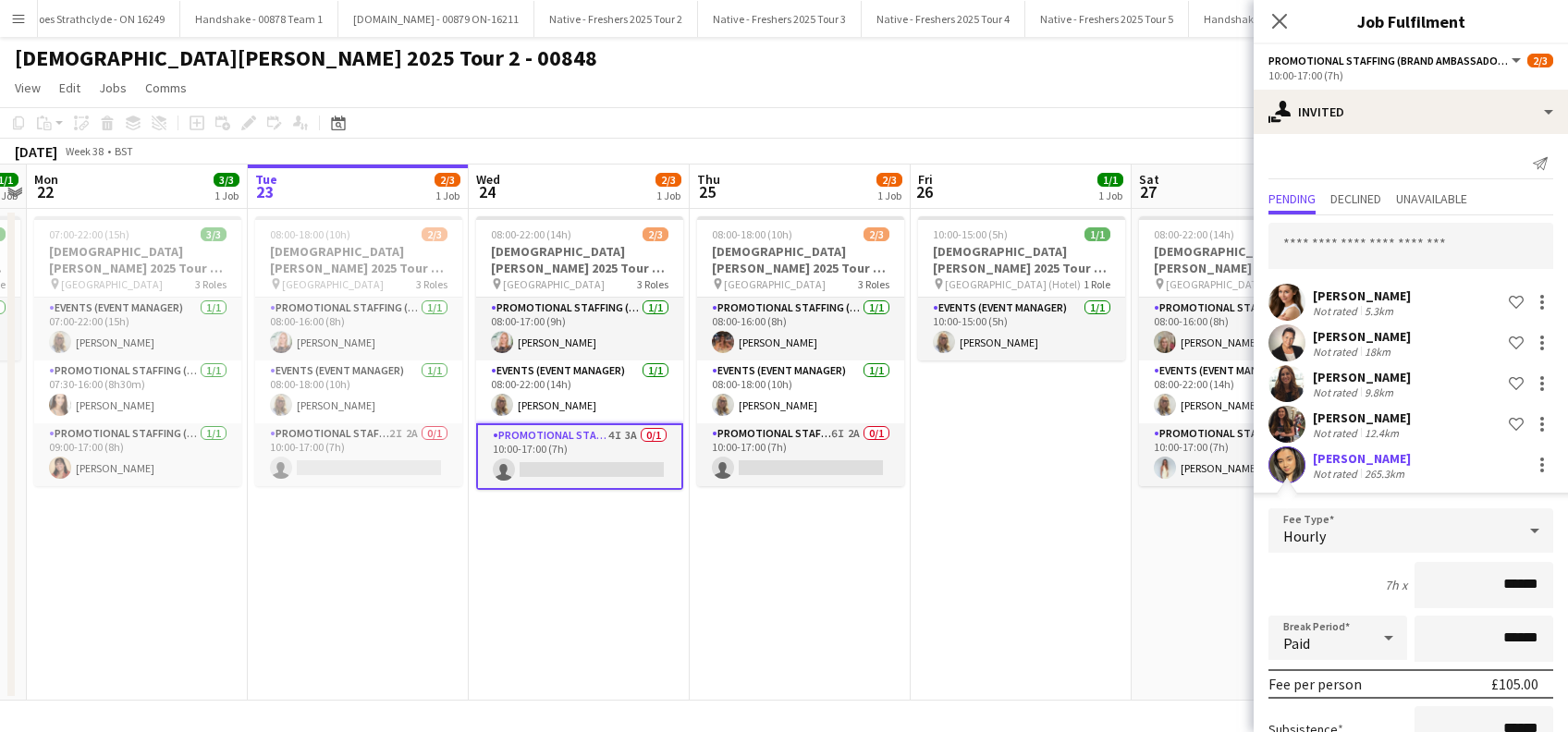
click at [1331, 461] on div "Aisha Sohail" at bounding box center [1361, 458] width 98 height 17
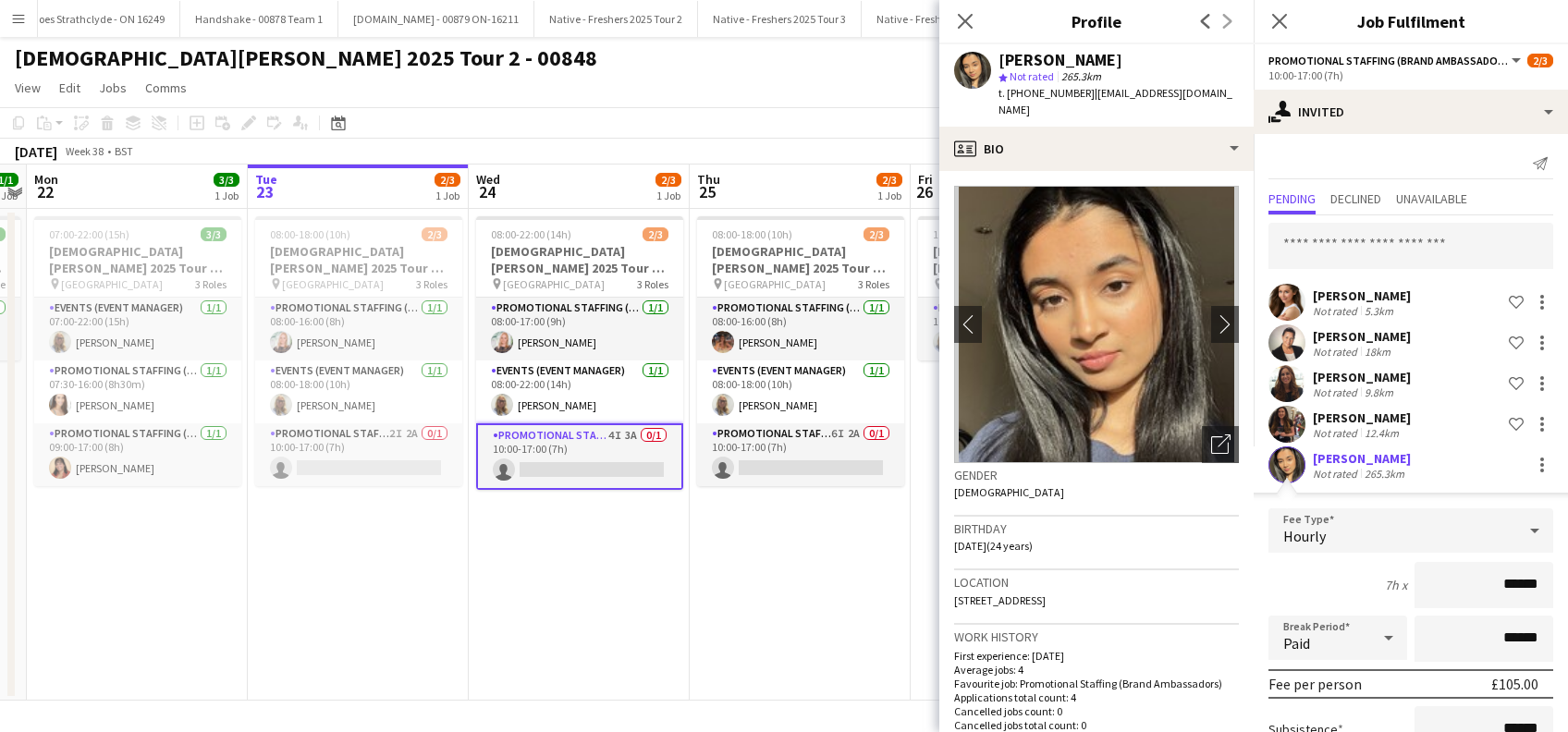
scroll to position [187, 0]
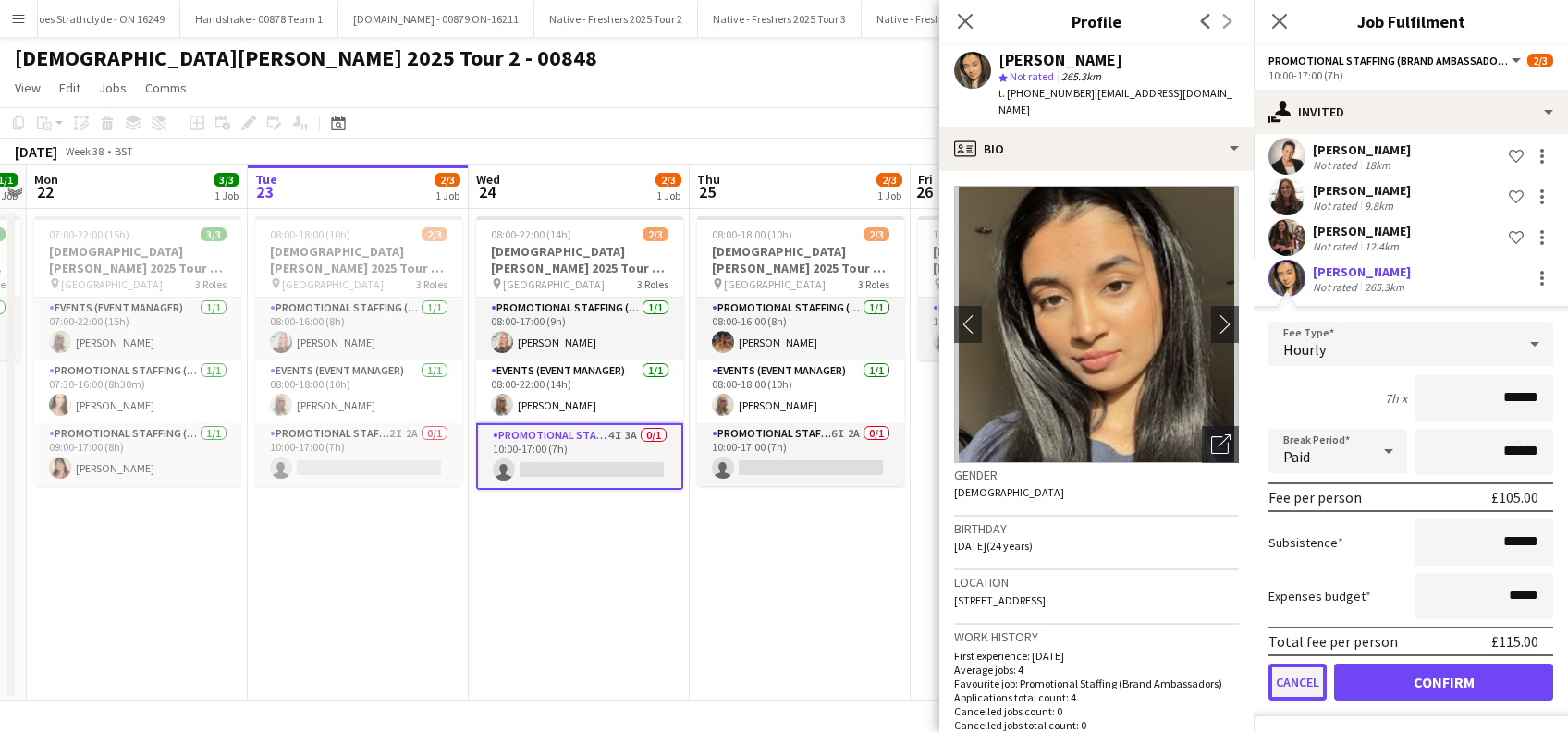
click at [1301, 673] on button "Cancel" at bounding box center [1298, 682] width 58 height 37
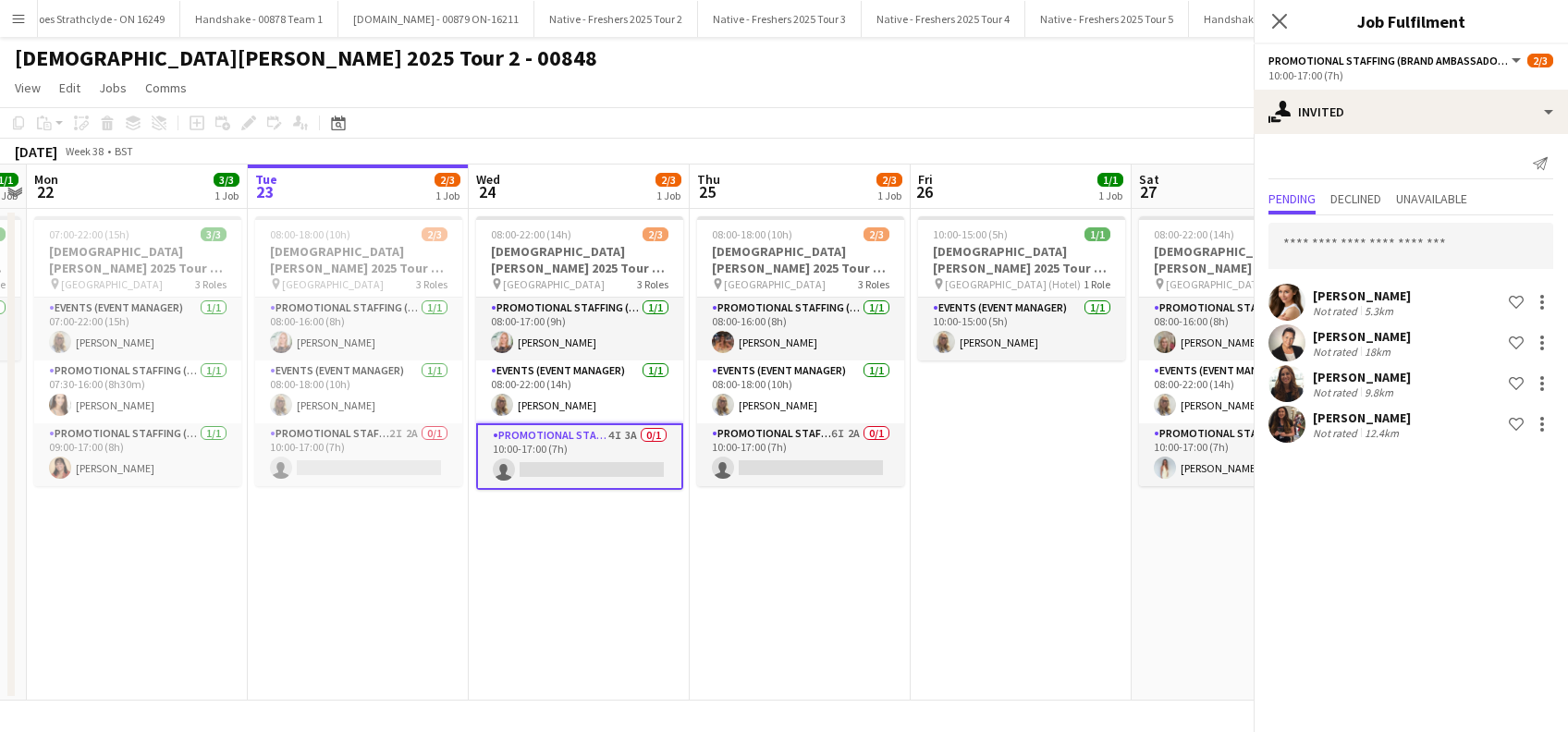
scroll to position [0, 0]
click at [749, 614] on app-date-cell "08:00-18:00 (10h) 2/3 Lady Garden 2025 Tour 2 - 00848 - Newcastle University pi…" at bounding box center [799, 454] width 221 height 492
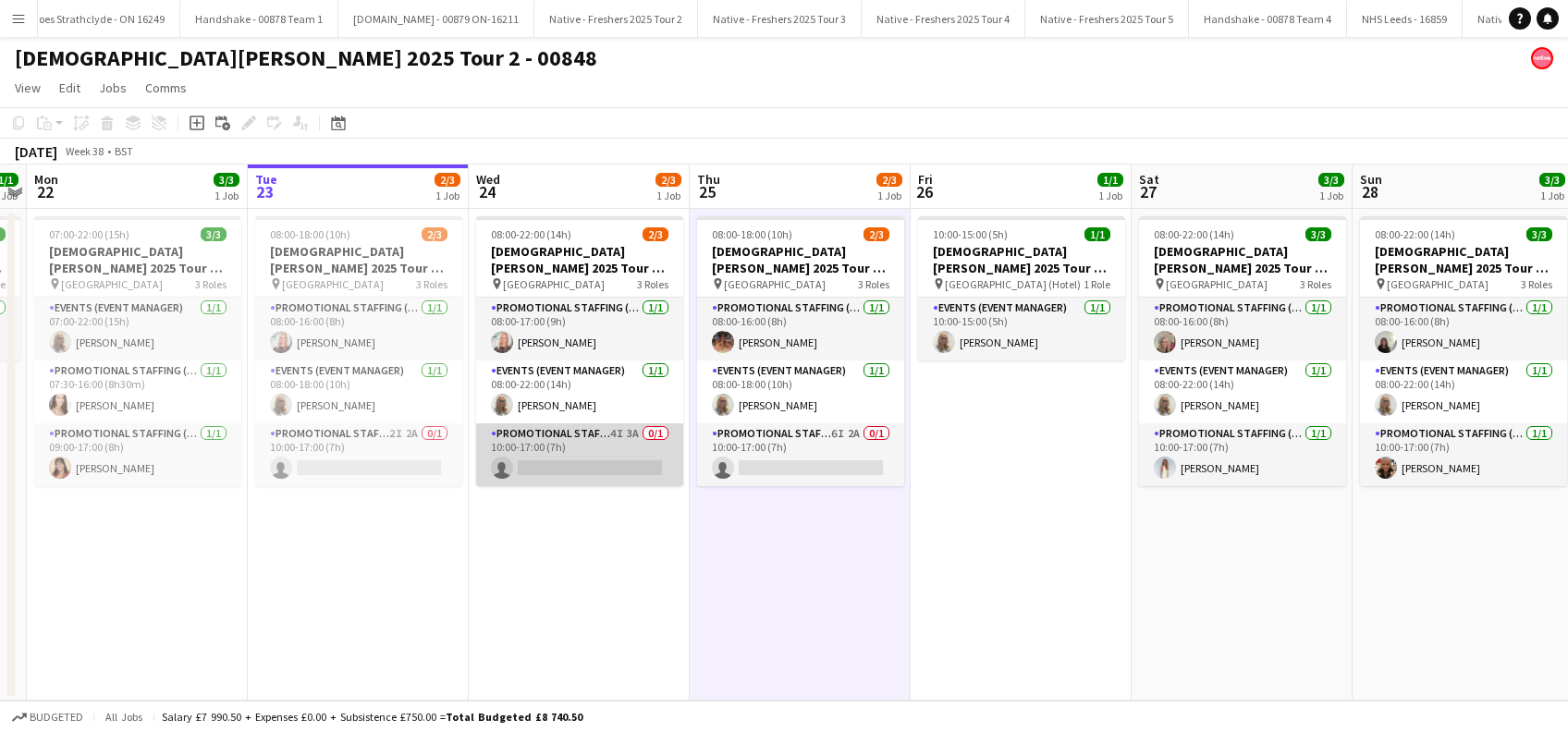
click at [591, 483] on app-card-role "Promotional Staffing (Brand Ambassadors) 4I 3A 0/1 10:00-17:00 (7h) single-neut…" at bounding box center [579, 454] width 207 height 63
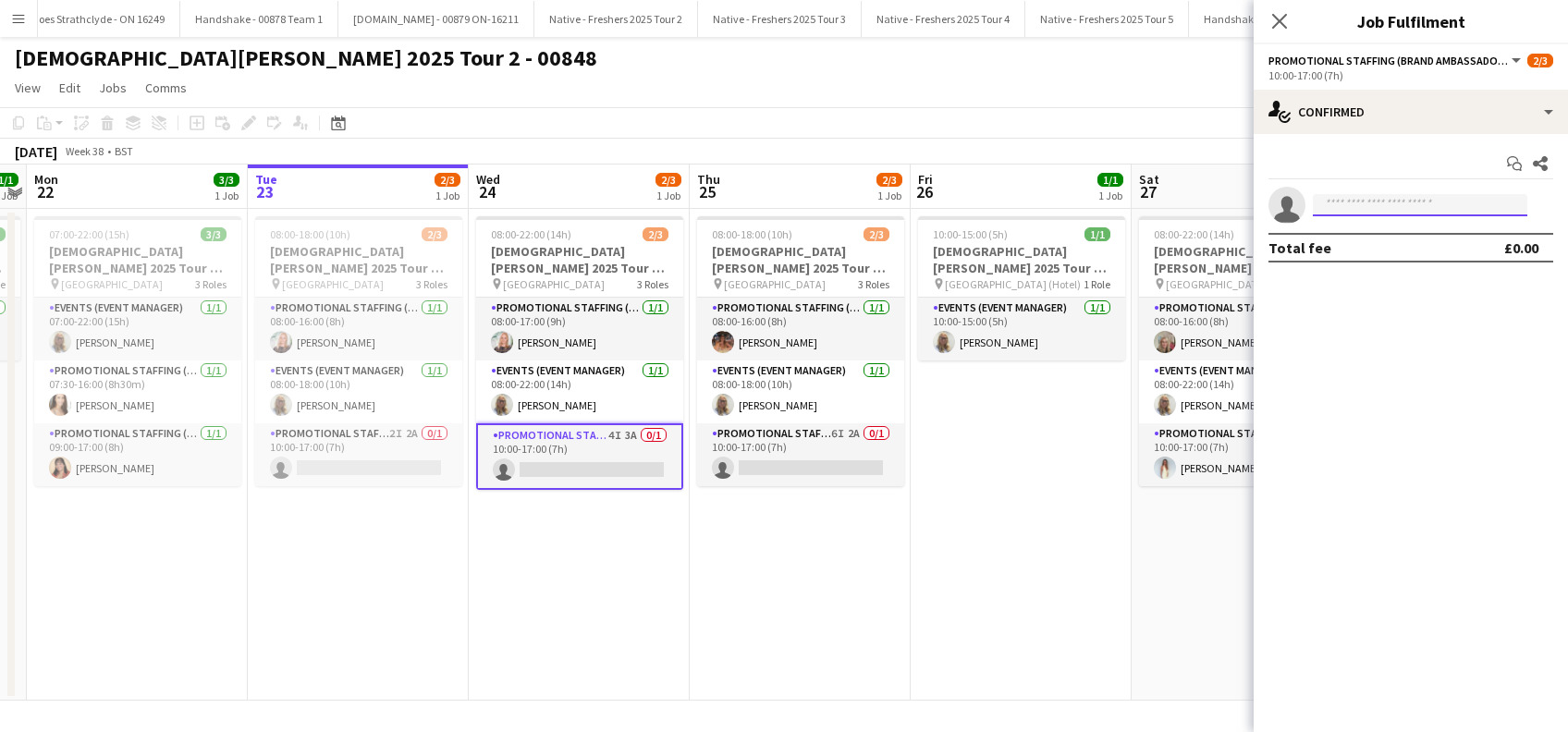
click at [1360, 202] on input at bounding box center [1419, 205] width 215 height 22
type input "*"
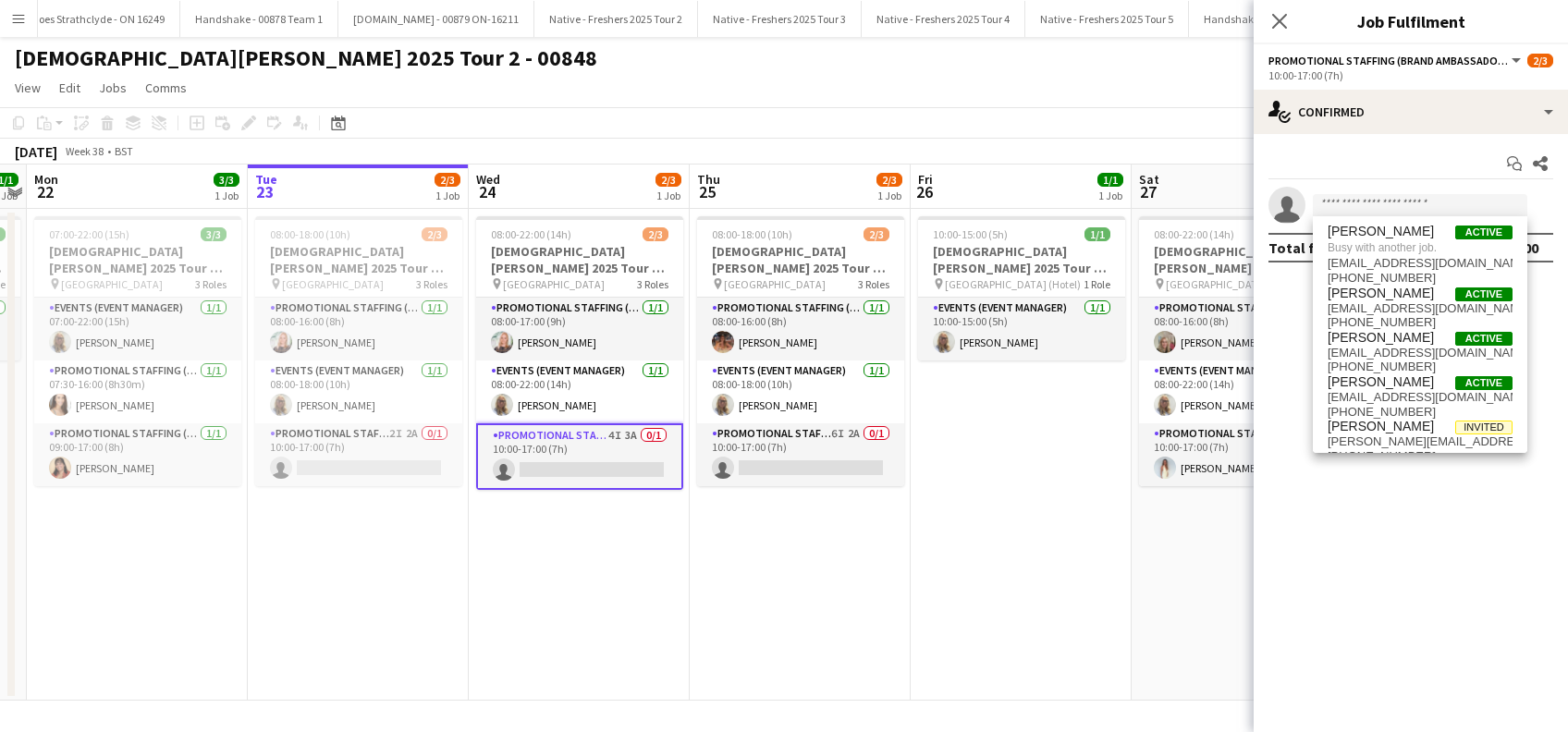
click at [566, 557] on app-date-cell "08:00-22:00 (14h) 2/3 Lady Garden 2025 Tour 2 - 00848 - Manchester Metropolitan…" at bounding box center [579, 454] width 221 height 492
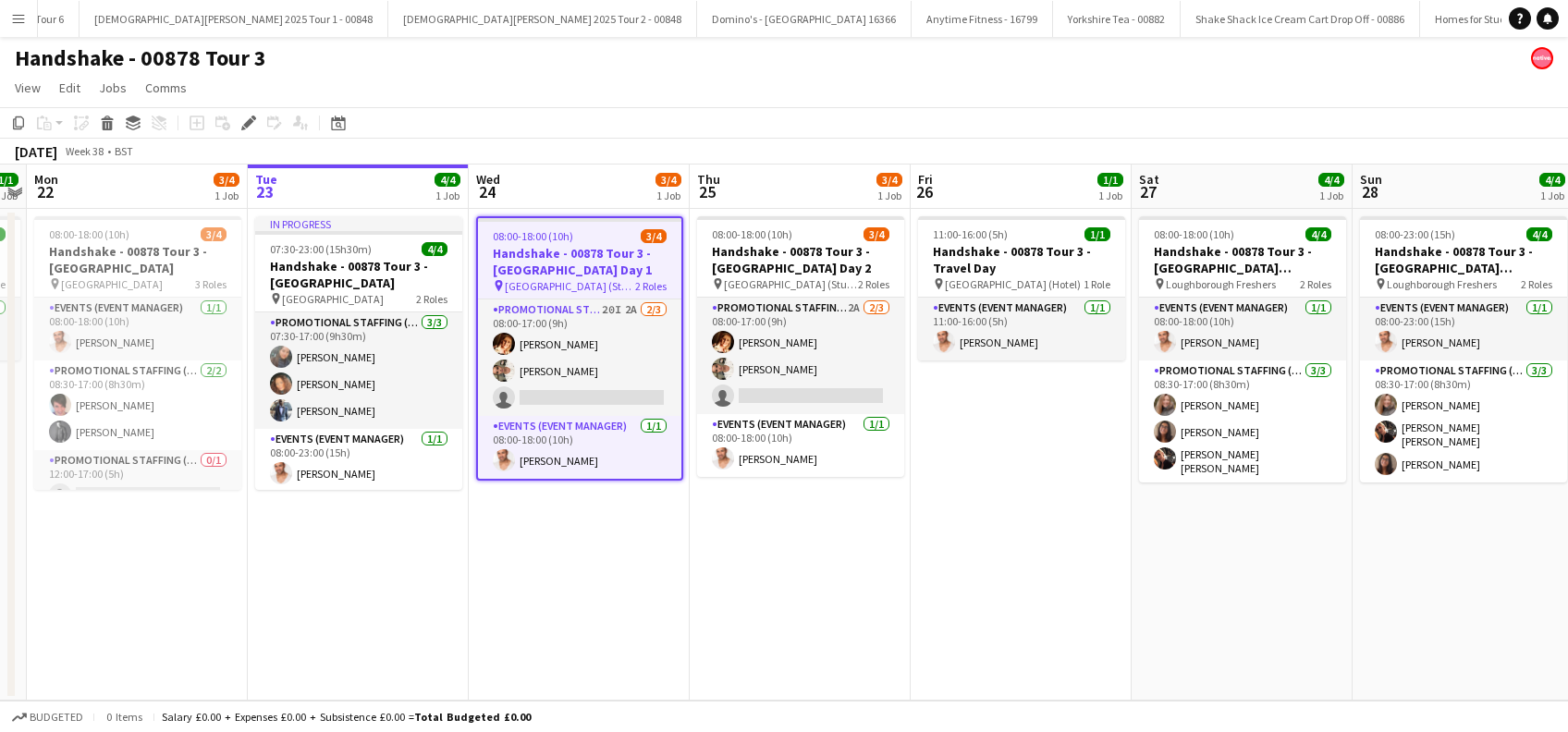
scroll to position [0, 6716]
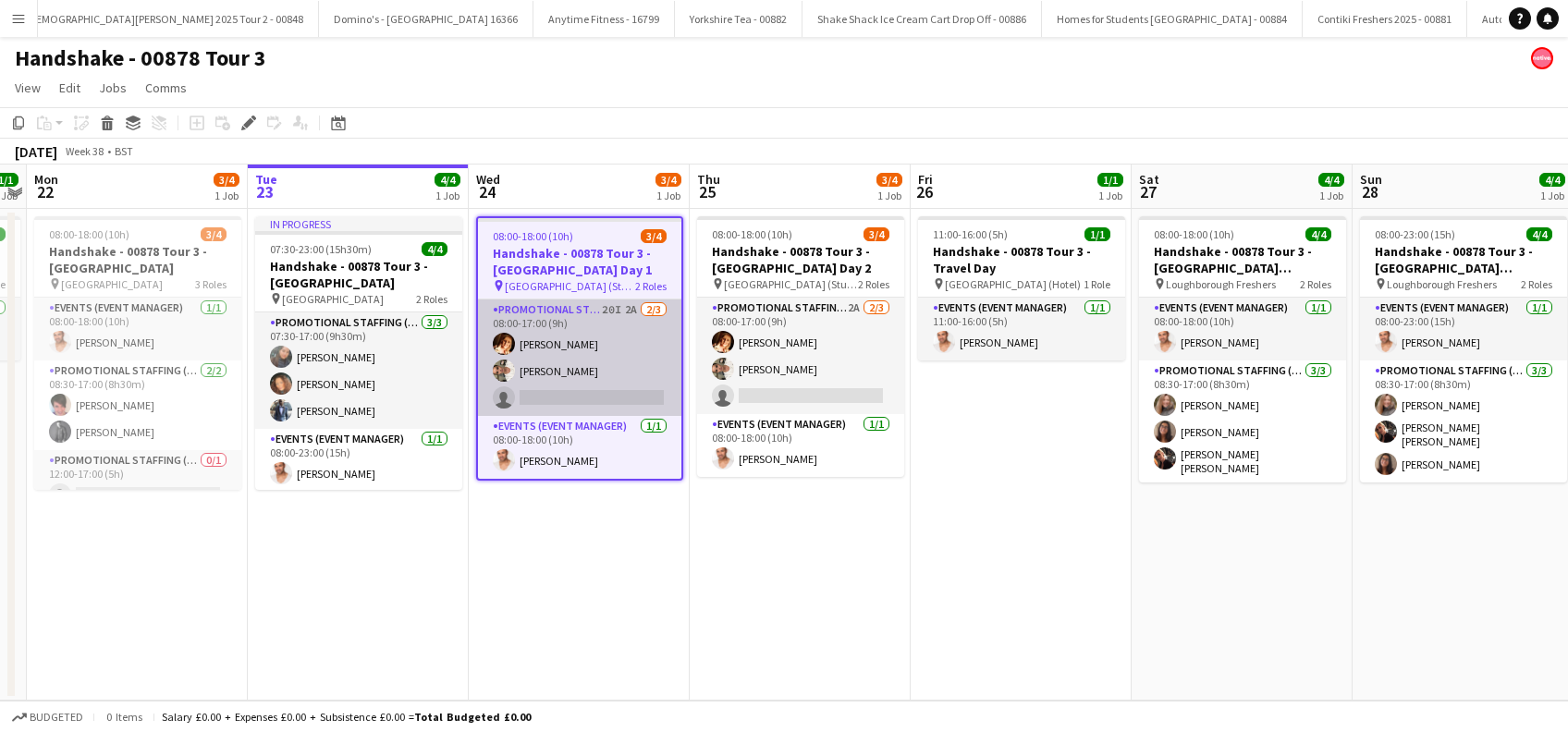
click at [608, 388] on app-card-role "Promotional Staffing (Brand Ambassadors) 20I 2A 2/3 08:00-17:00 (9h) Sam Soulsb…" at bounding box center [580, 358] width 204 height 117
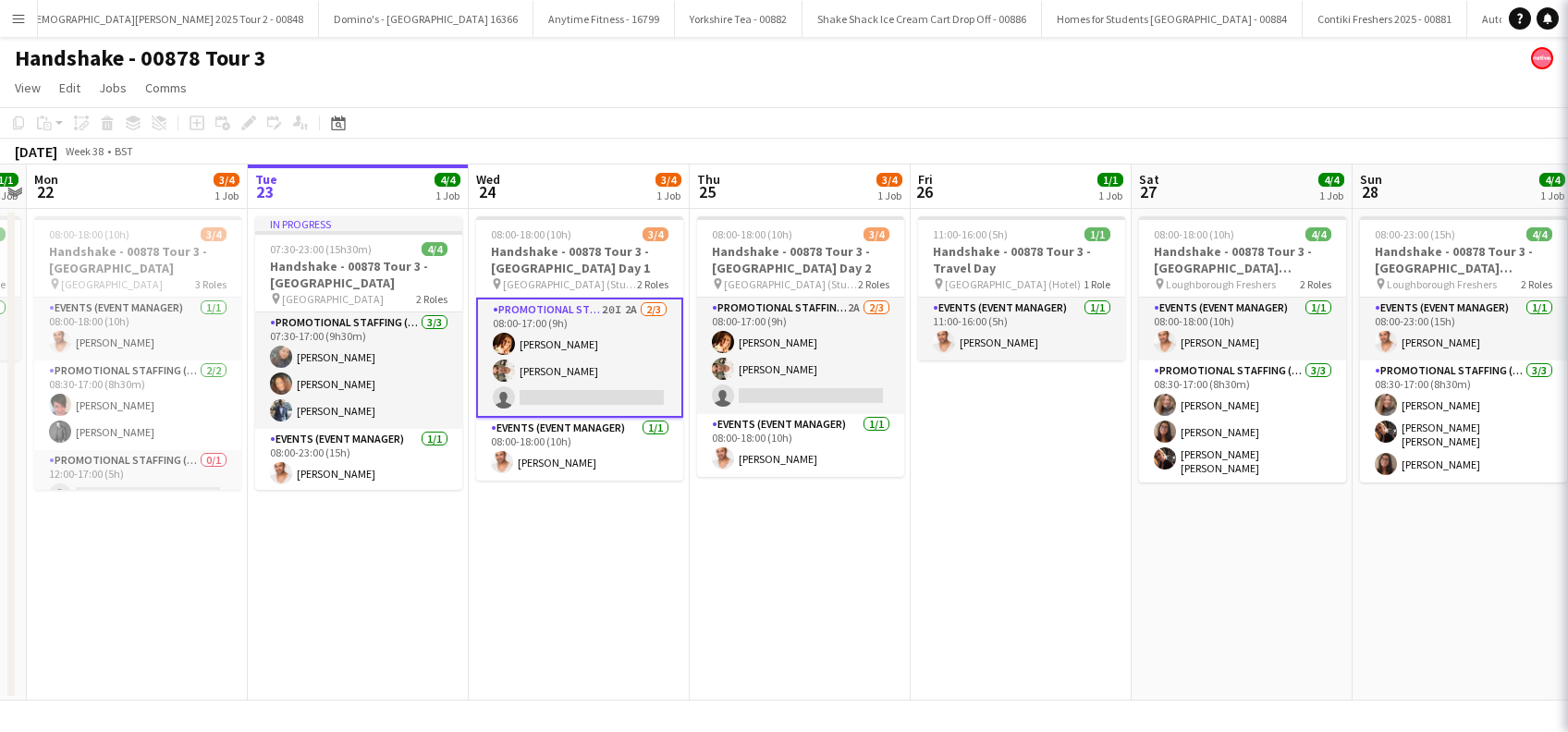
scroll to position [0, 635]
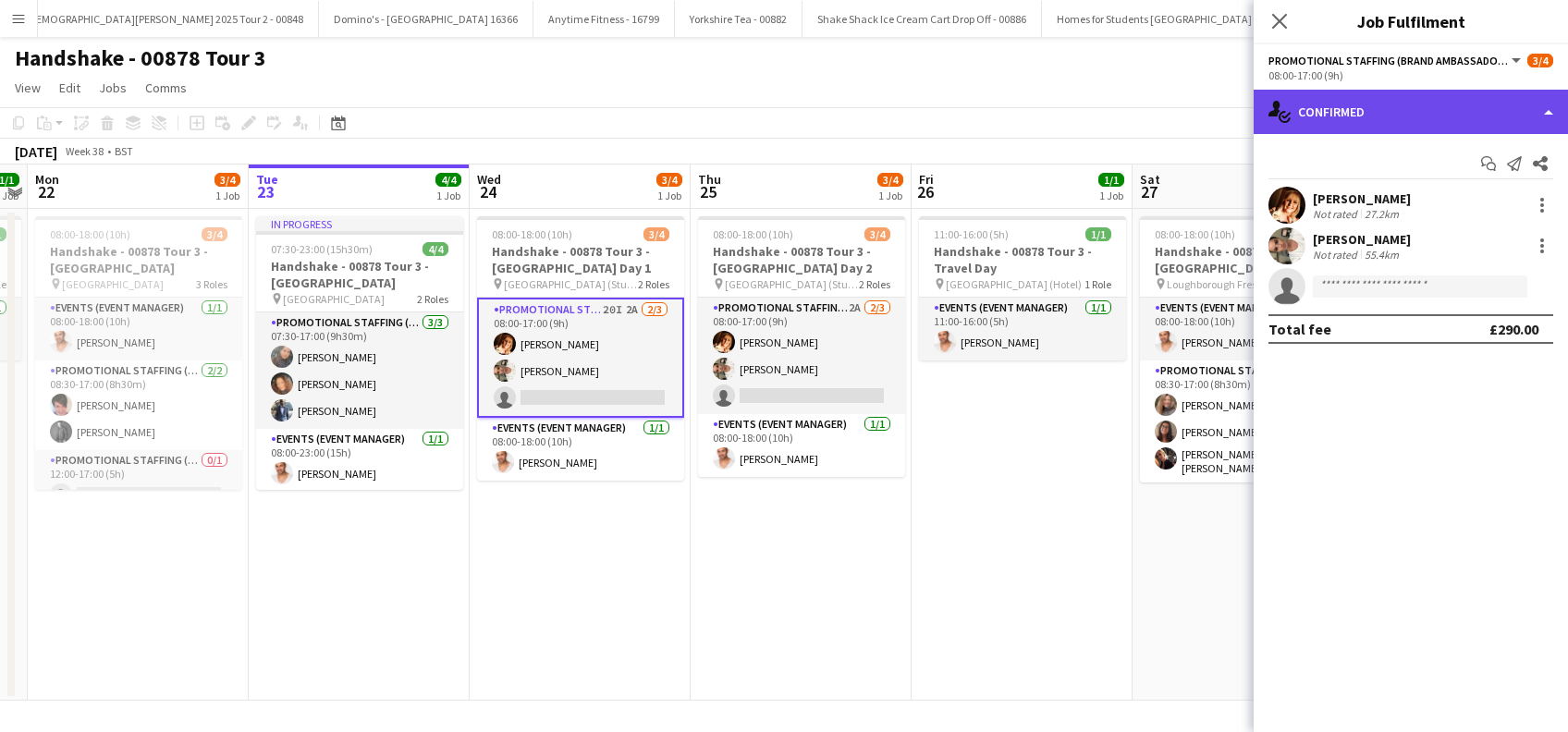
click at [1432, 111] on div "single-neutral-actions-check-2 Confirmed" at bounding box center [1410, 112] width 314 height 44
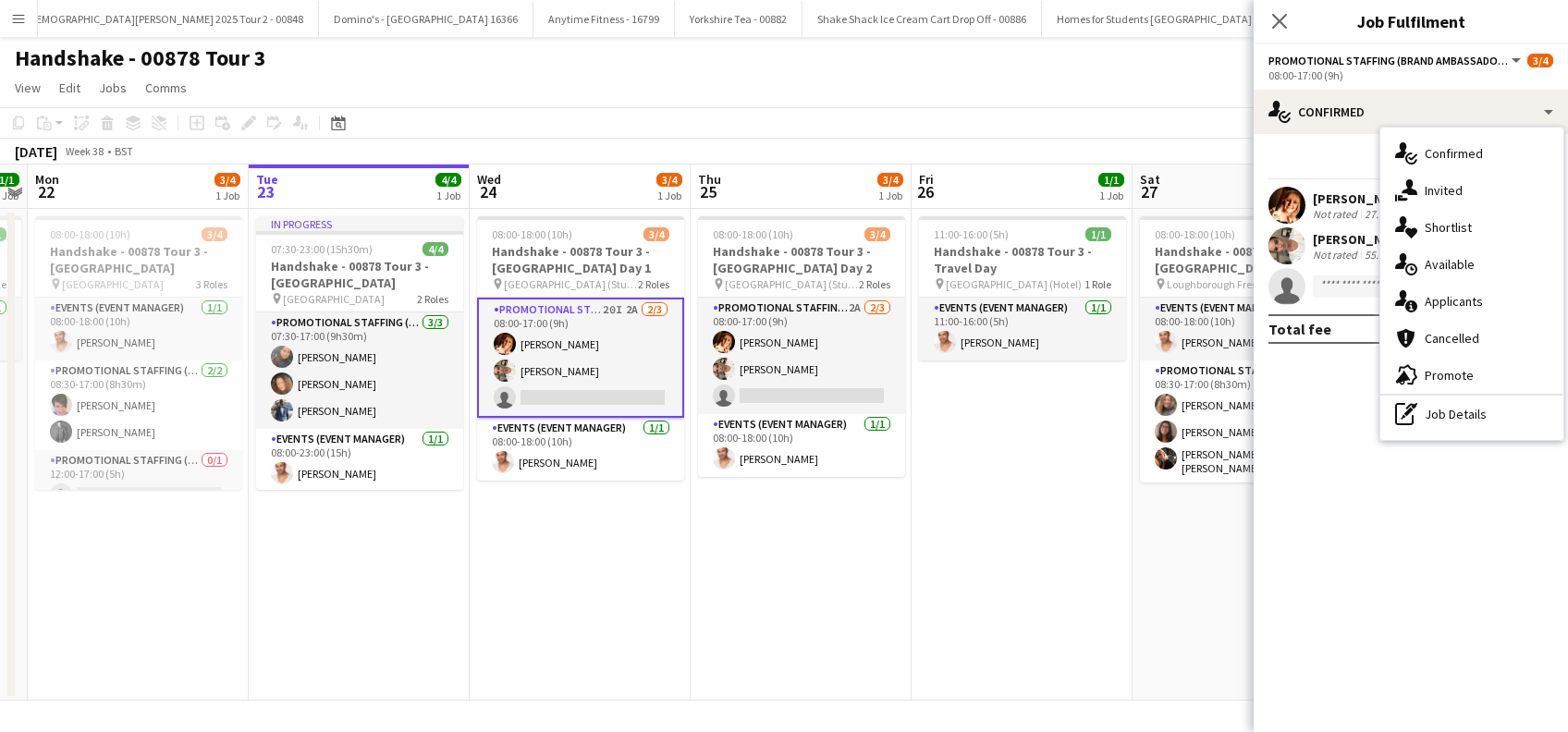
click at [1453, 302] on span "Applicants" at bounding box center [1453, 302] width 58 height 17
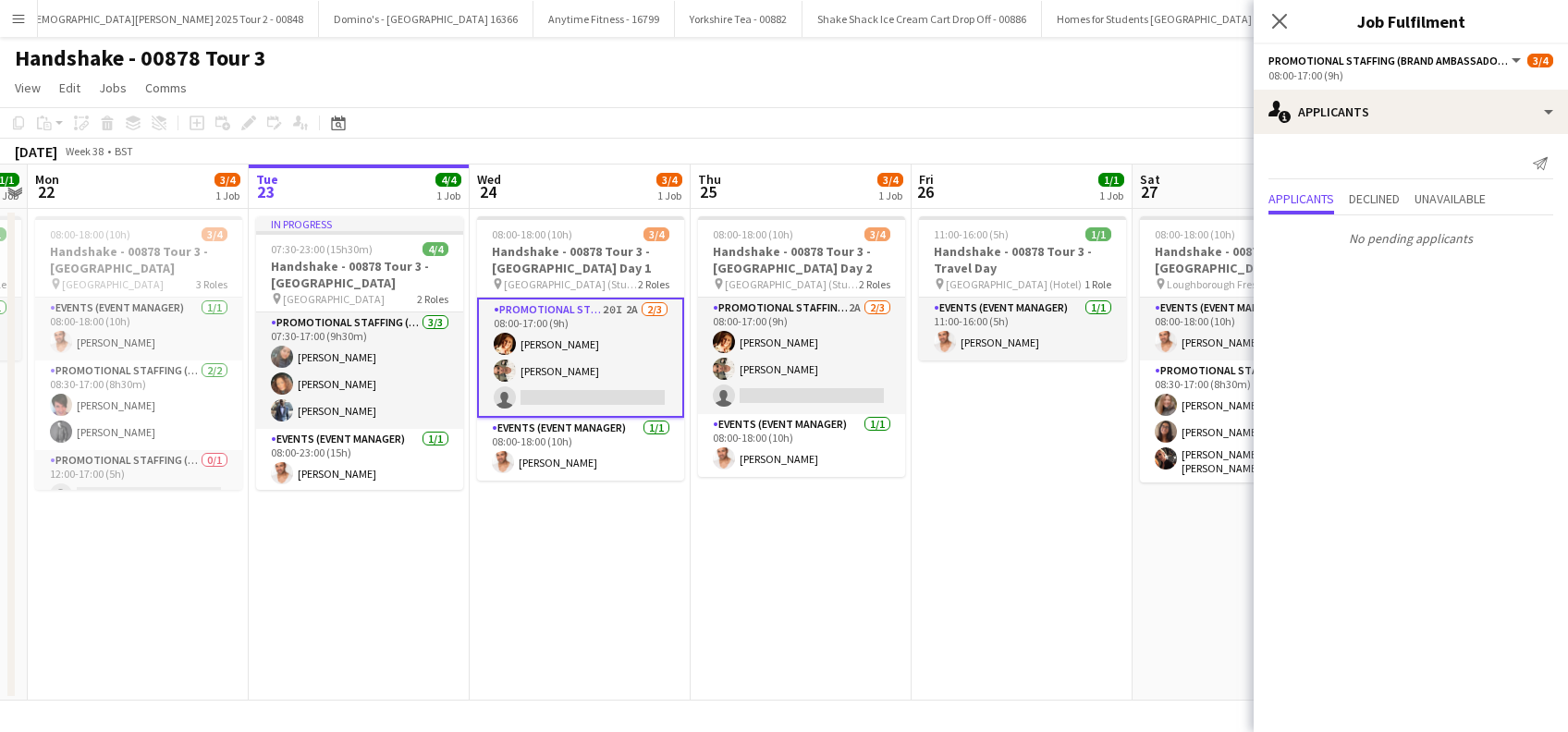
click at [1279, 23] on icon at bounding box center [1279, 21] width 15 height 15
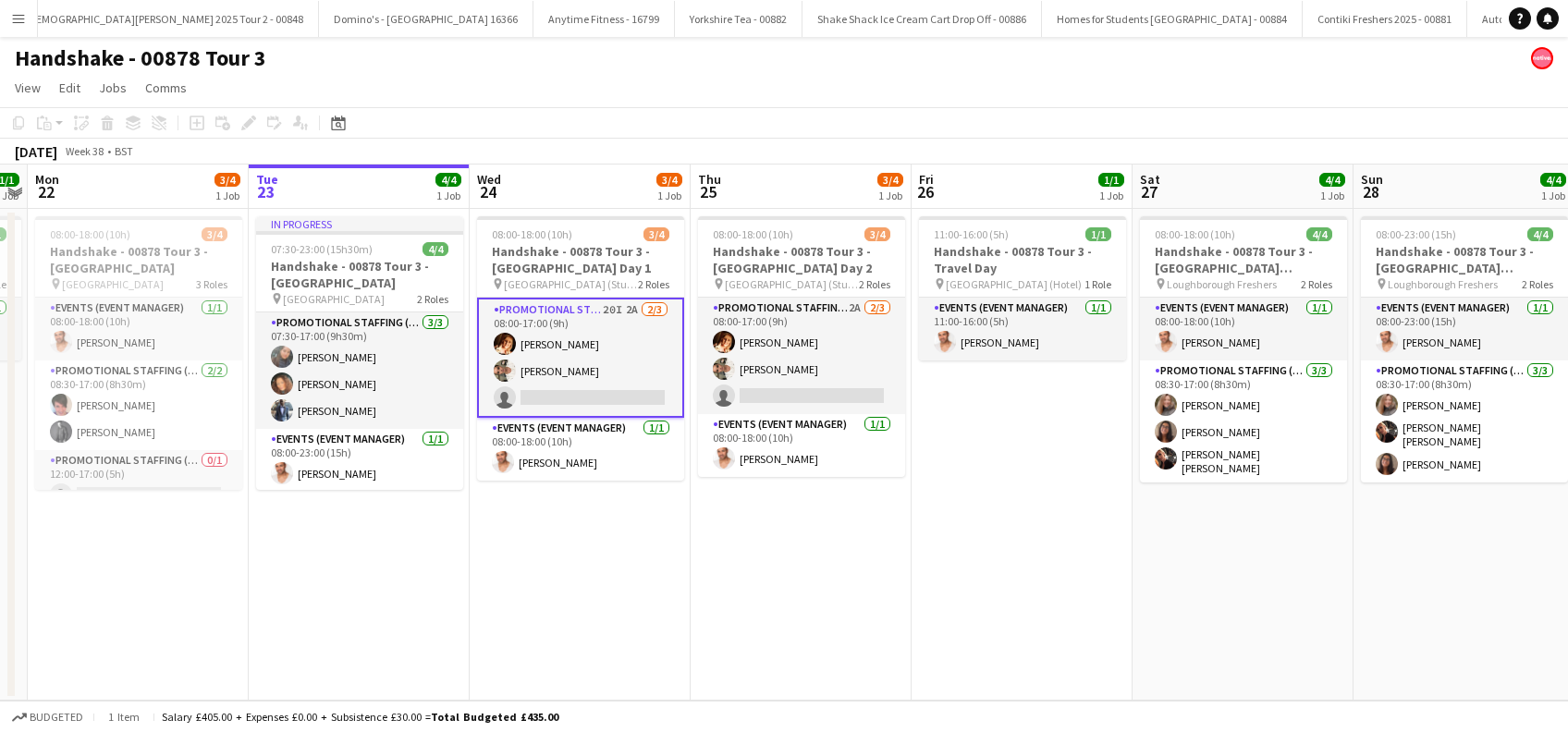
click at [567, 545] on app-date-cell "08:00-18:00 (10h) 3/4 Handshake - 00878 Tour 3 - Newcastle University Day 1 pin…" at bounding box center [579, 454] width 221 height 492
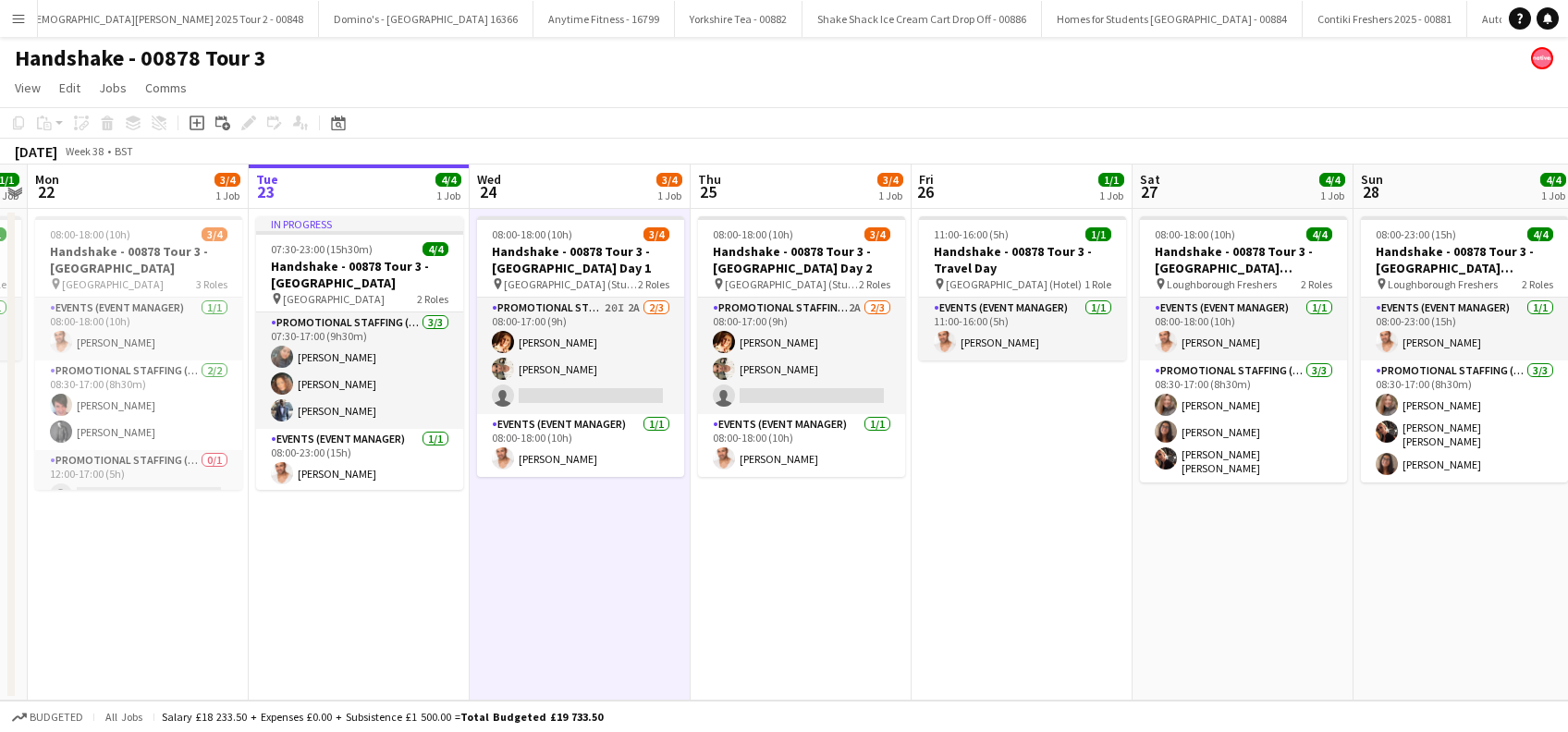
click at [761, 555] on app-date-cell "08:00-18:00 (10h) 3/4 Handshake - 00878 Tour 3 - Newcastle University Day 2 pin…" at bounding box center [800, 454] width 221 height 492
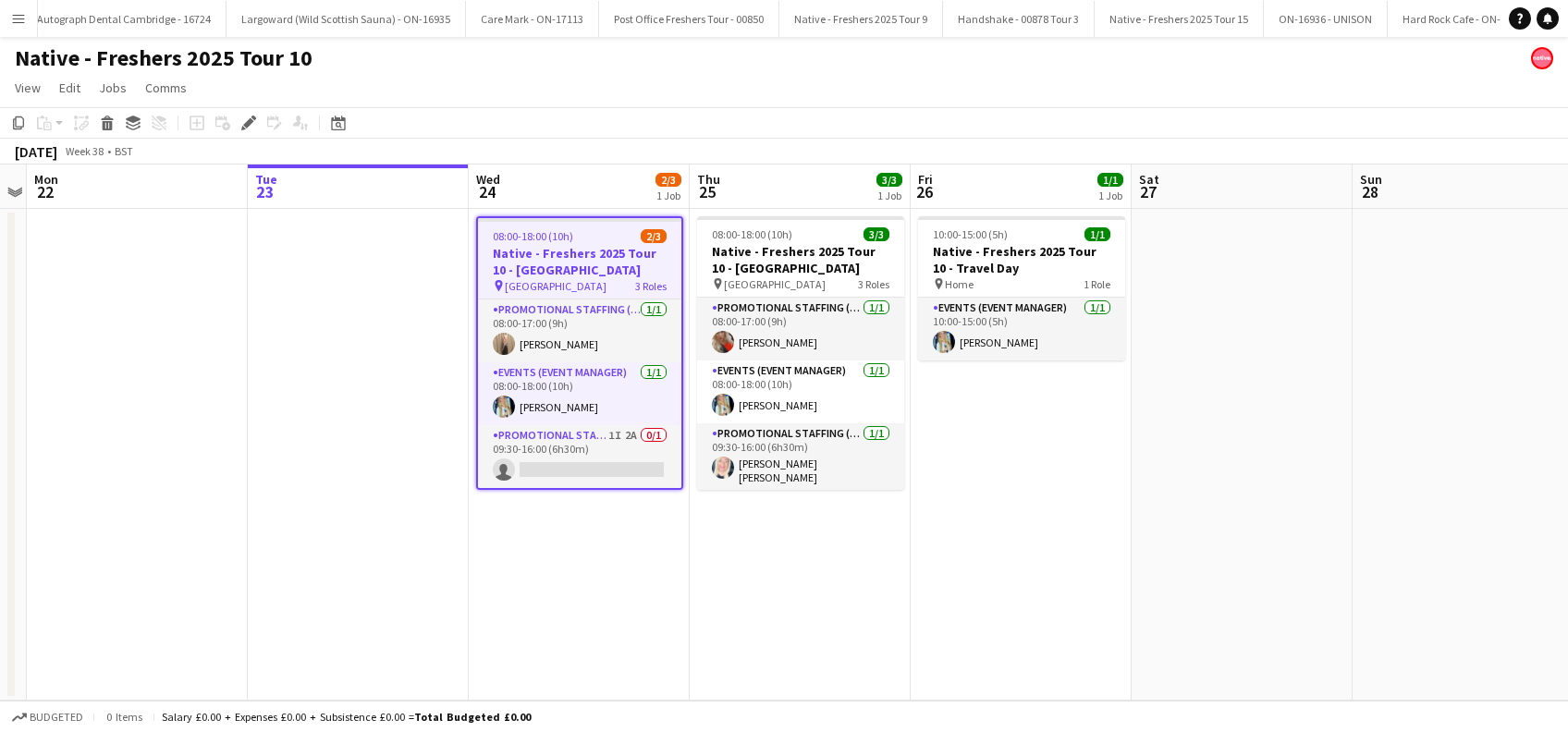
scroll to position [0, 8243]
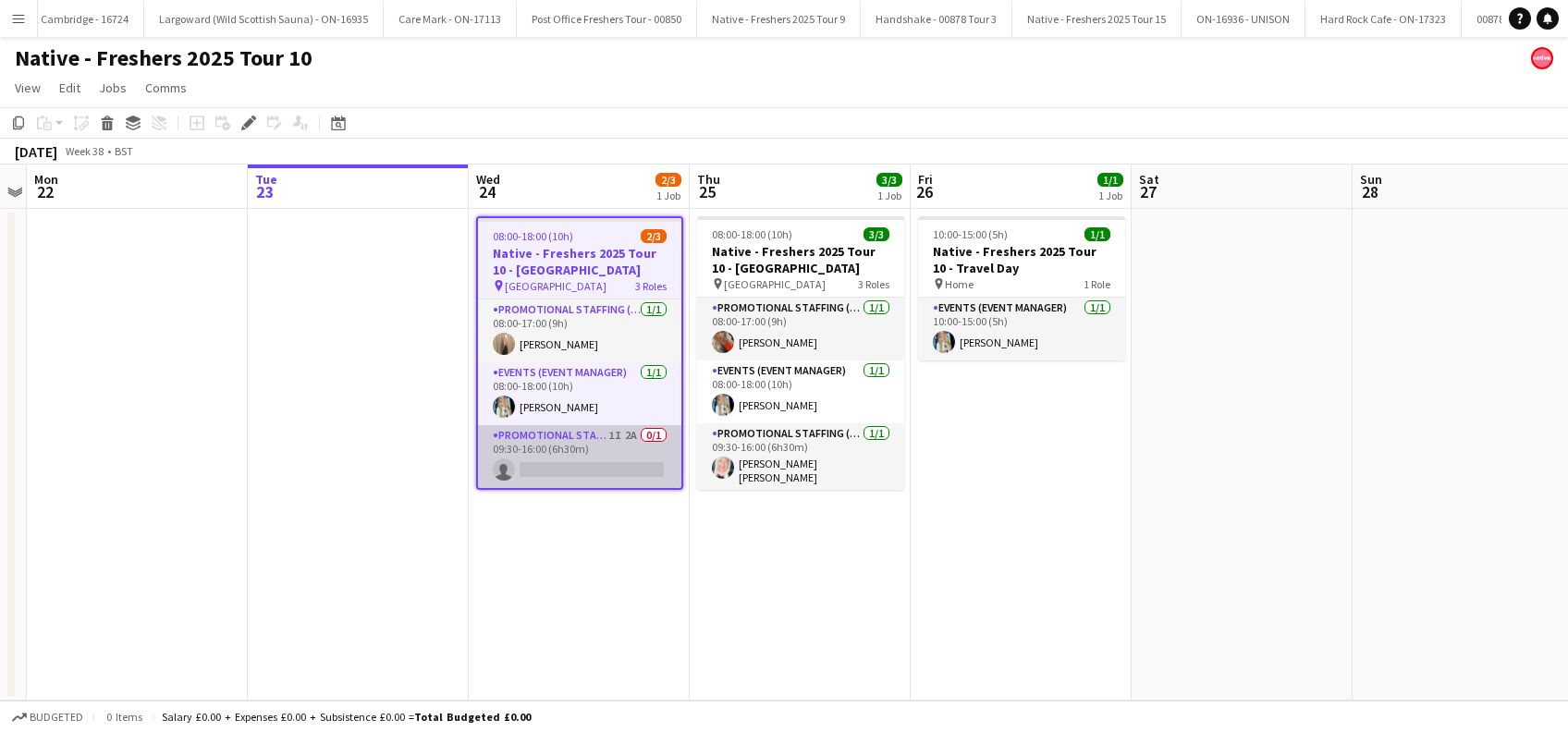
click at [583, 466] on app-card-role "Promotional Staffing (Brand Ambassadors) 1I 2A 0/1 09:30-16:00 (6h30m) single-n…" at bounding box center [580, 456] width 204 height 63
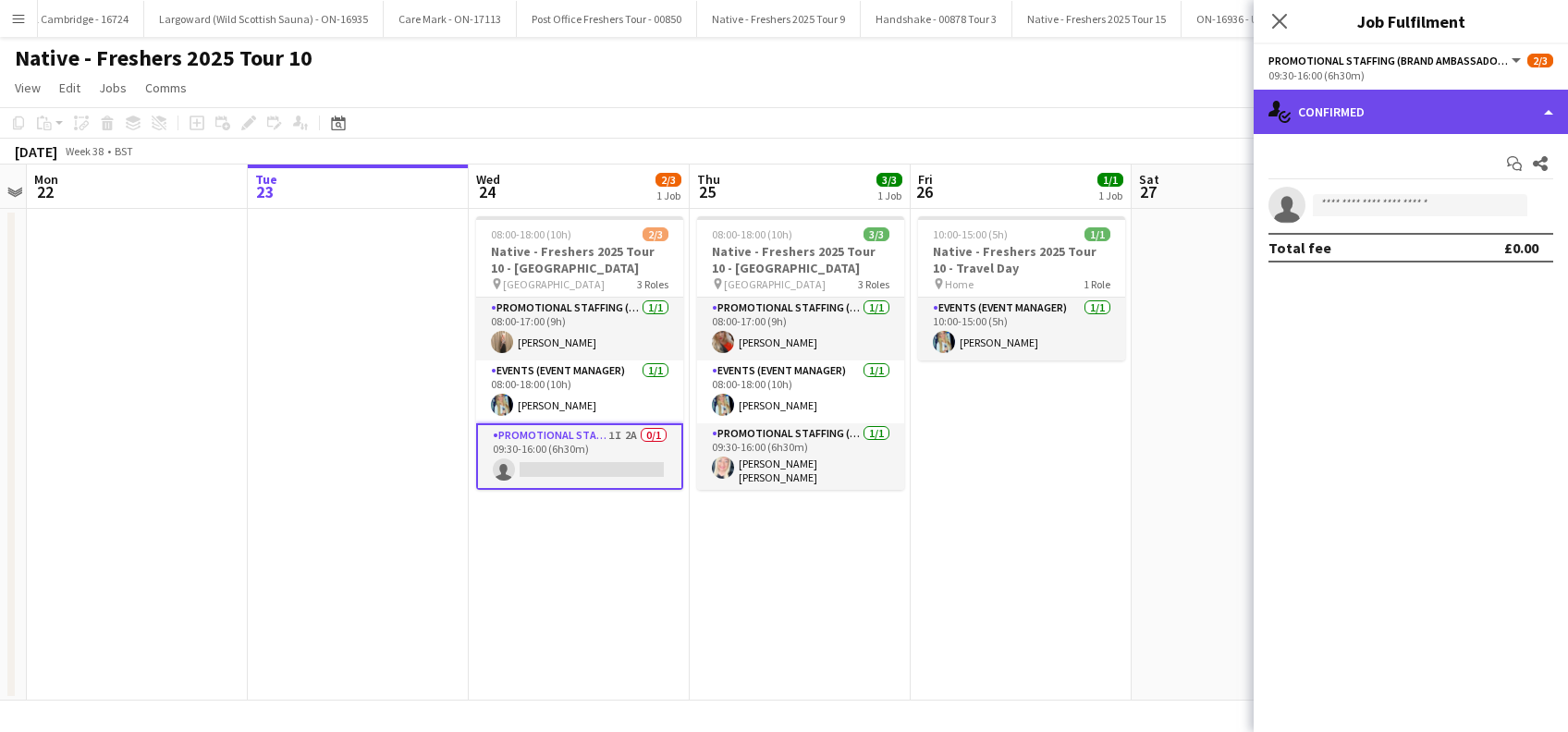
click at [1428, 107] on div "single-neutral-actions-check-2 Confirmed" at bounding box center [1410, 112] width 314 height 44
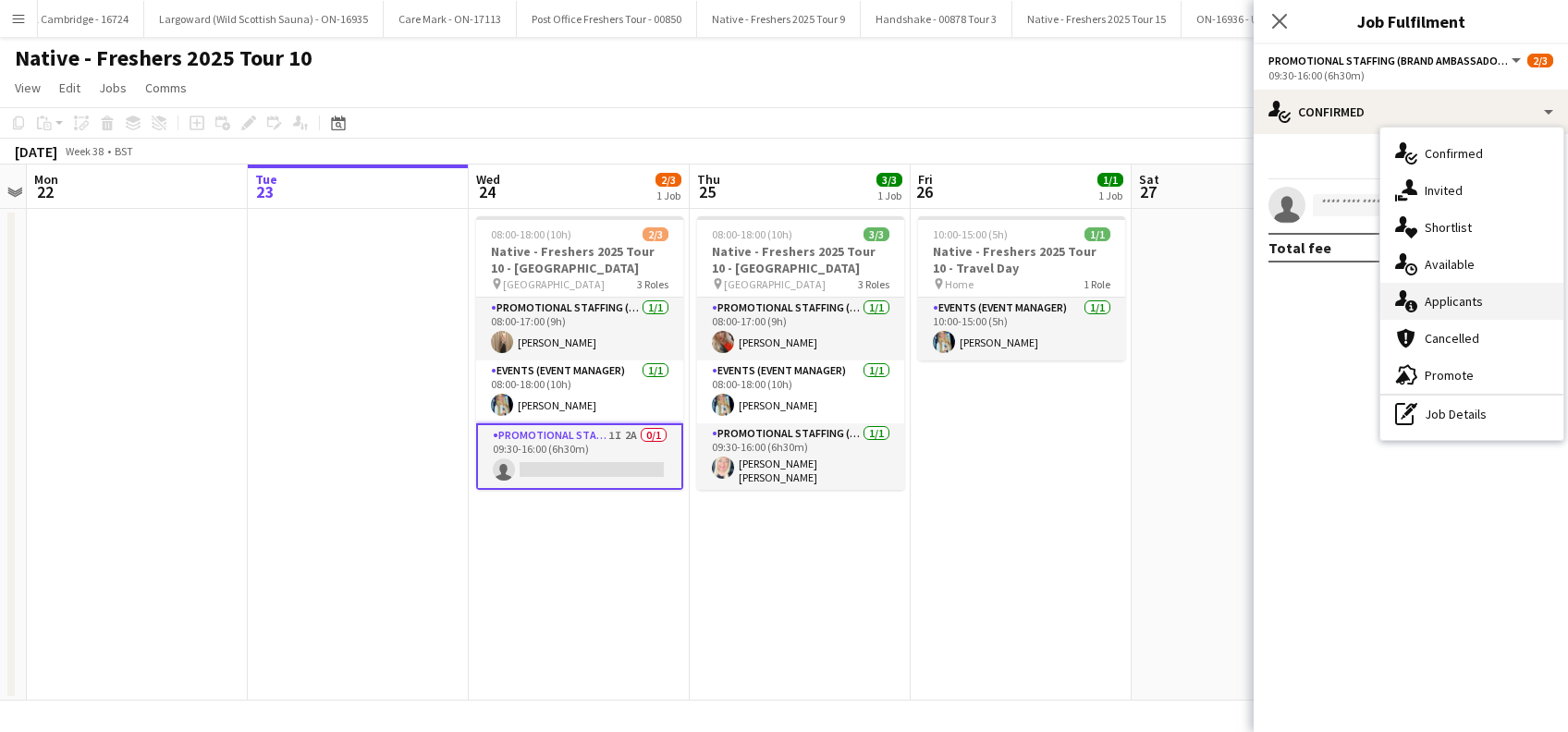
click at [1438, 289] on div "single-neutral-actions-information Applicants" at bounding box center [1471, 301] width 183 height 37
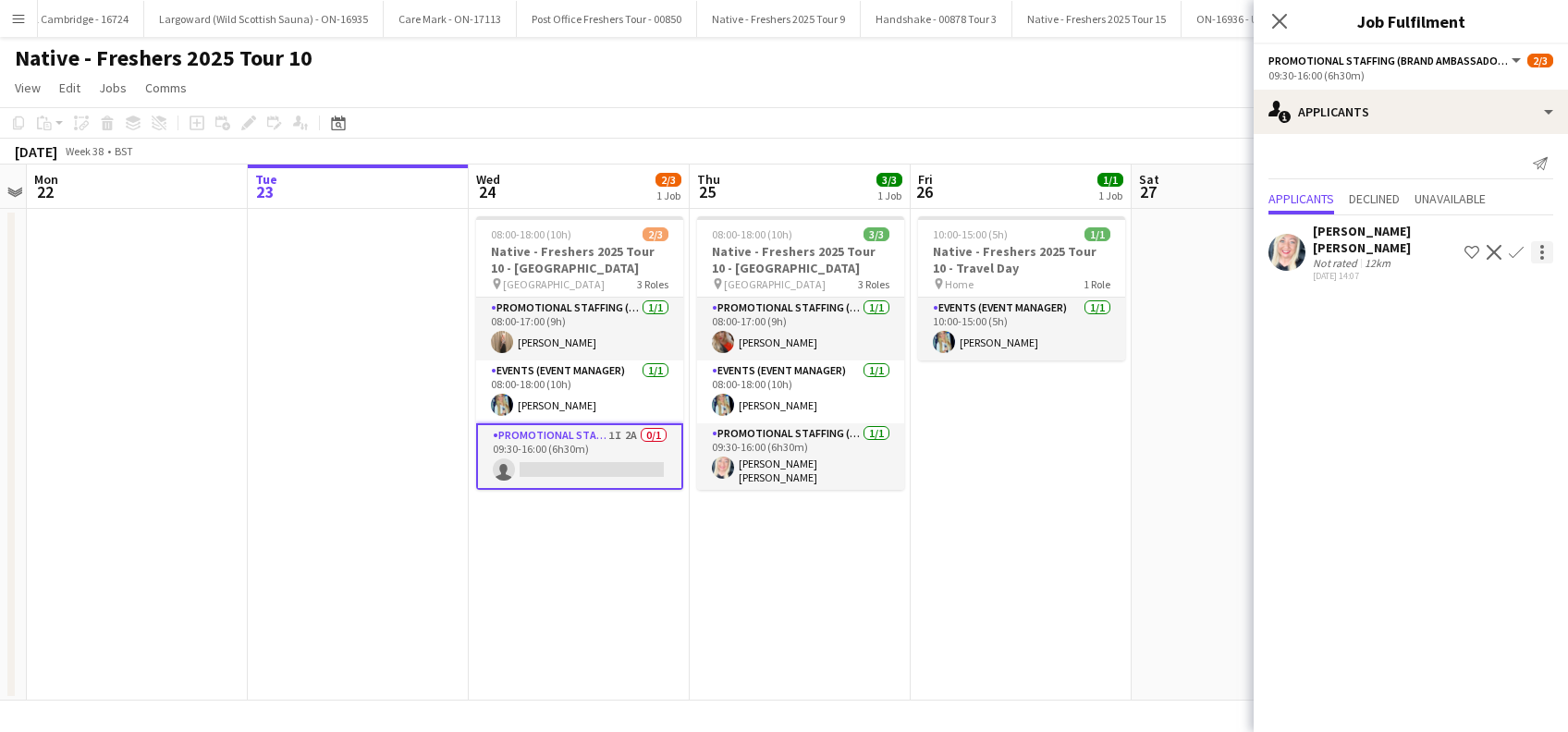
click at [1537, 245] on div at bounding box center [1542, 253] width 22 height 22
drag, startPoint x: 1425, startPoint y: 527, endPoint x: 1418, endPoint y: 516, distance: 13.0
click at [1424, 529] on div at bounding box center [784, 366] width 1568 height 732
click at [1285, 22] on icon "Close pop-in" at bounding box center [1279, 21] width 18 height 18
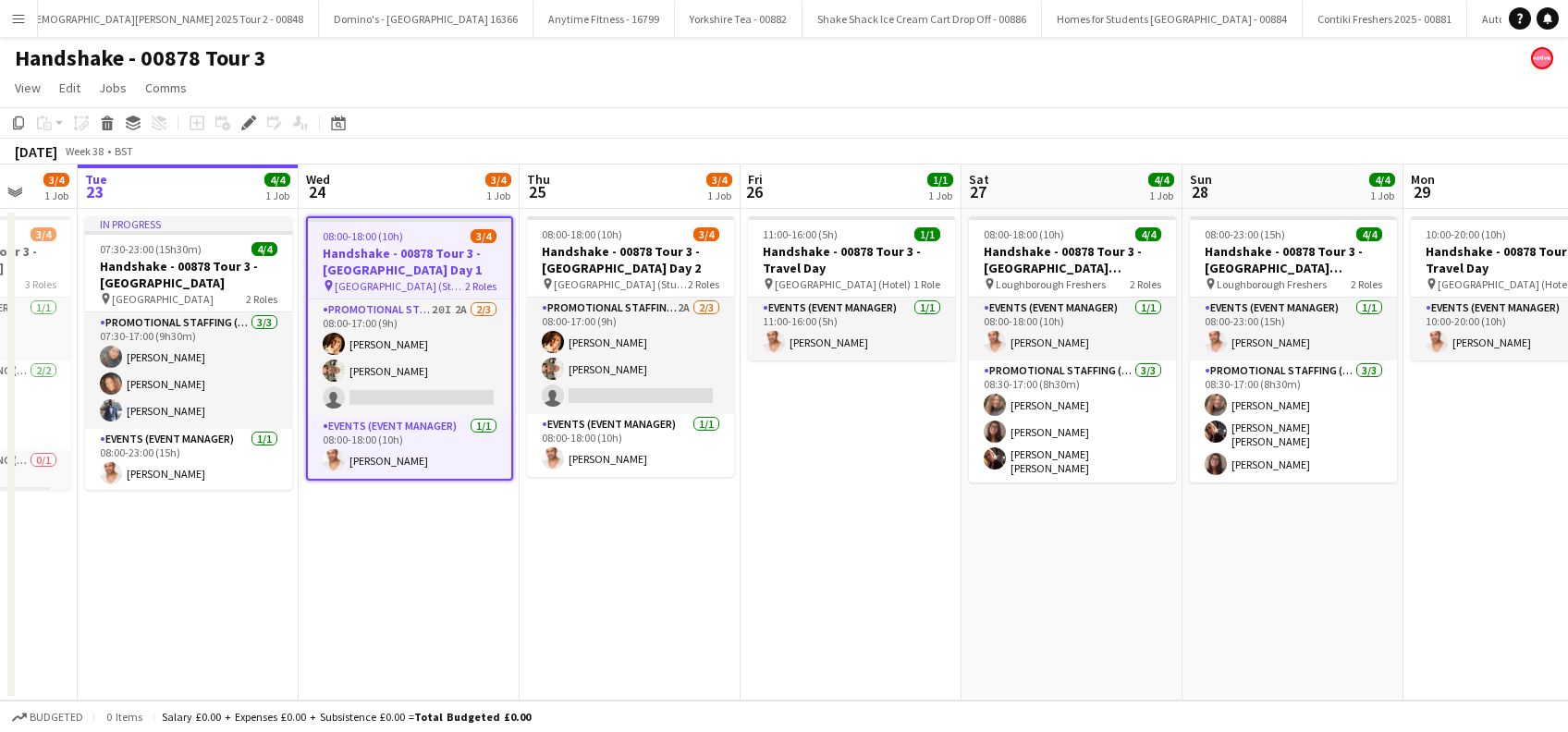
scroll to position [0, 874]
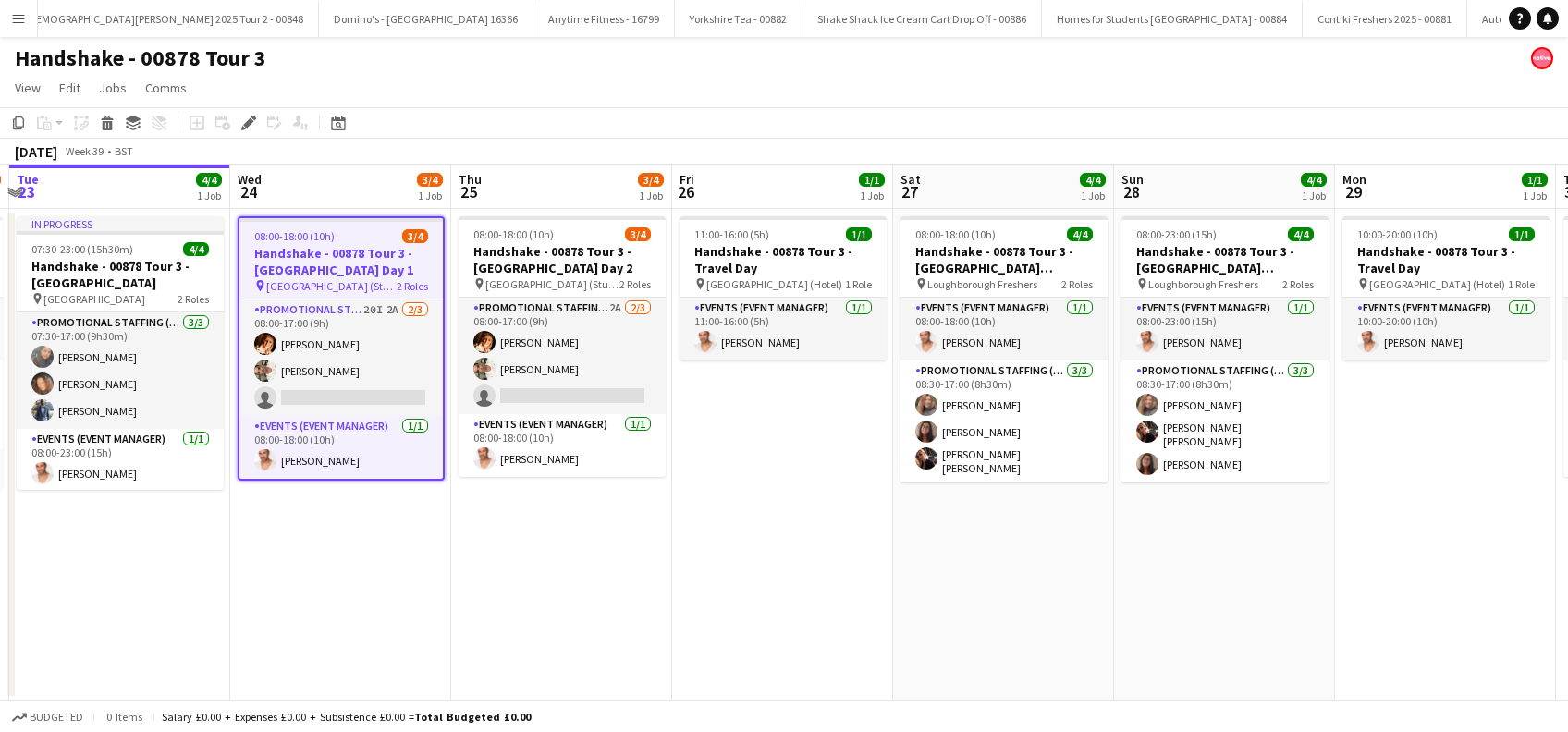
drag, startPoint x: 999, startPoint y: 561, endPoint x: 760, endPoint y: 608, distance: 243.6
click at [760, 608] on app-calendar-viewport "Fri 19 1/1 1 Job Sat 20 Sun 21 1/1 1 Job Mon 22 3/4 1 Job Tue 23 4/4 1 Job Wed …" at bounding box center [784, 432] width 1568 height 536
